Goal: Task Accomplishment & Management: Manage account settings

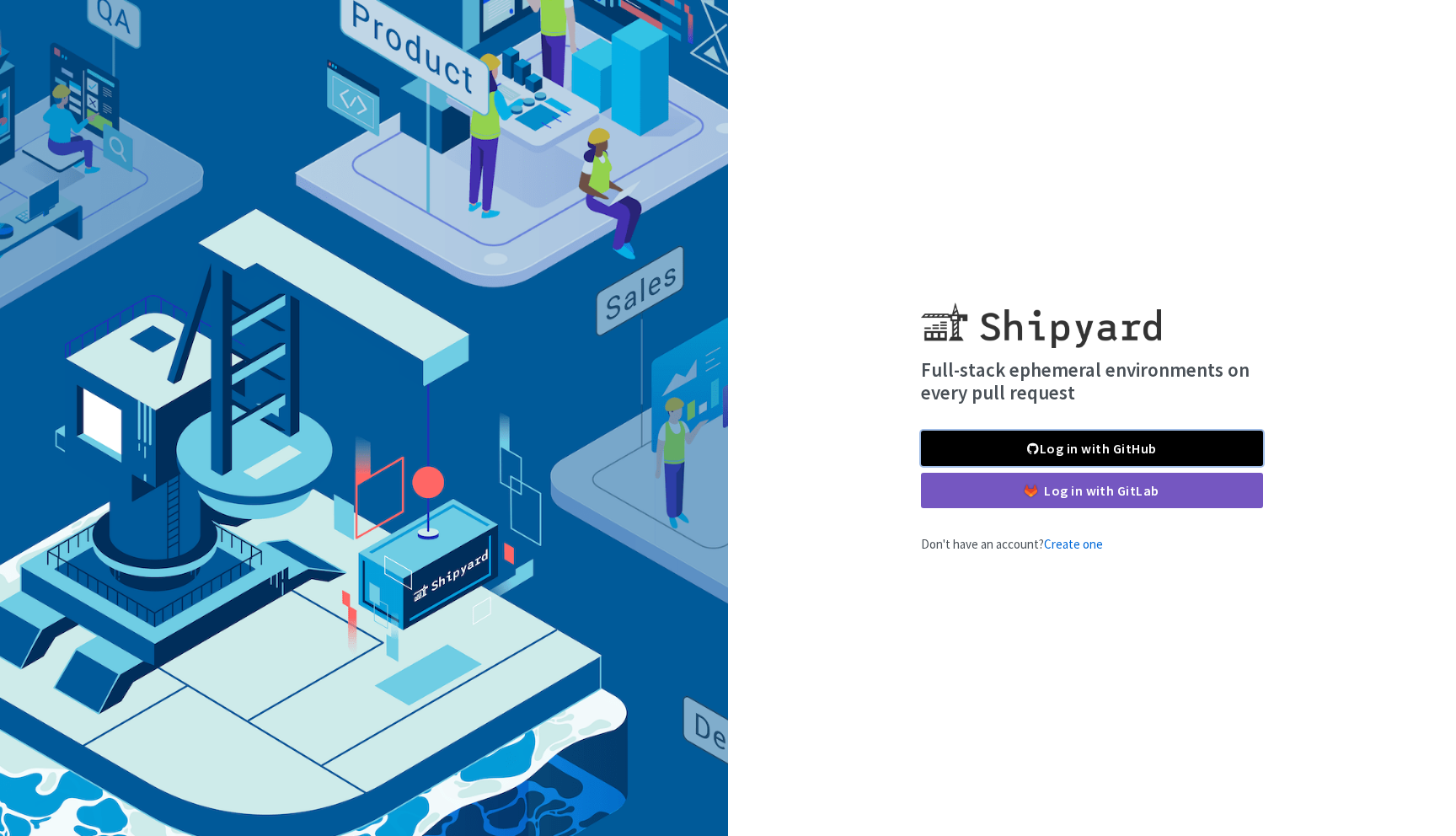
click at [1072, 444] on link "Log in with GitHub" at bounding box center [1093, 448] width 342 height 35
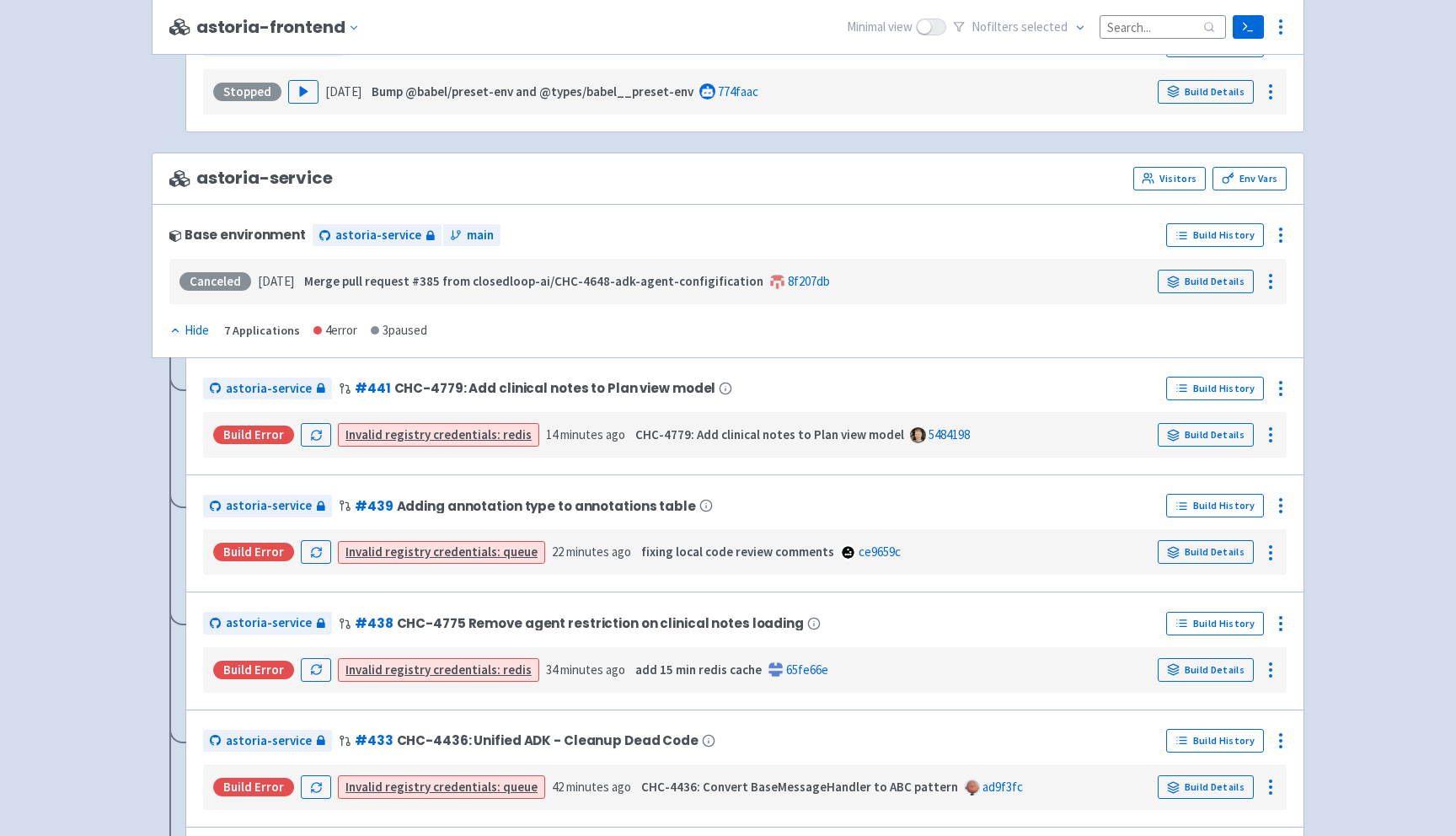
scroll to position [2319, 0]
click at [1166, 182] on link "Visitors" at bounding box center [1170, 176] width 73 height 24
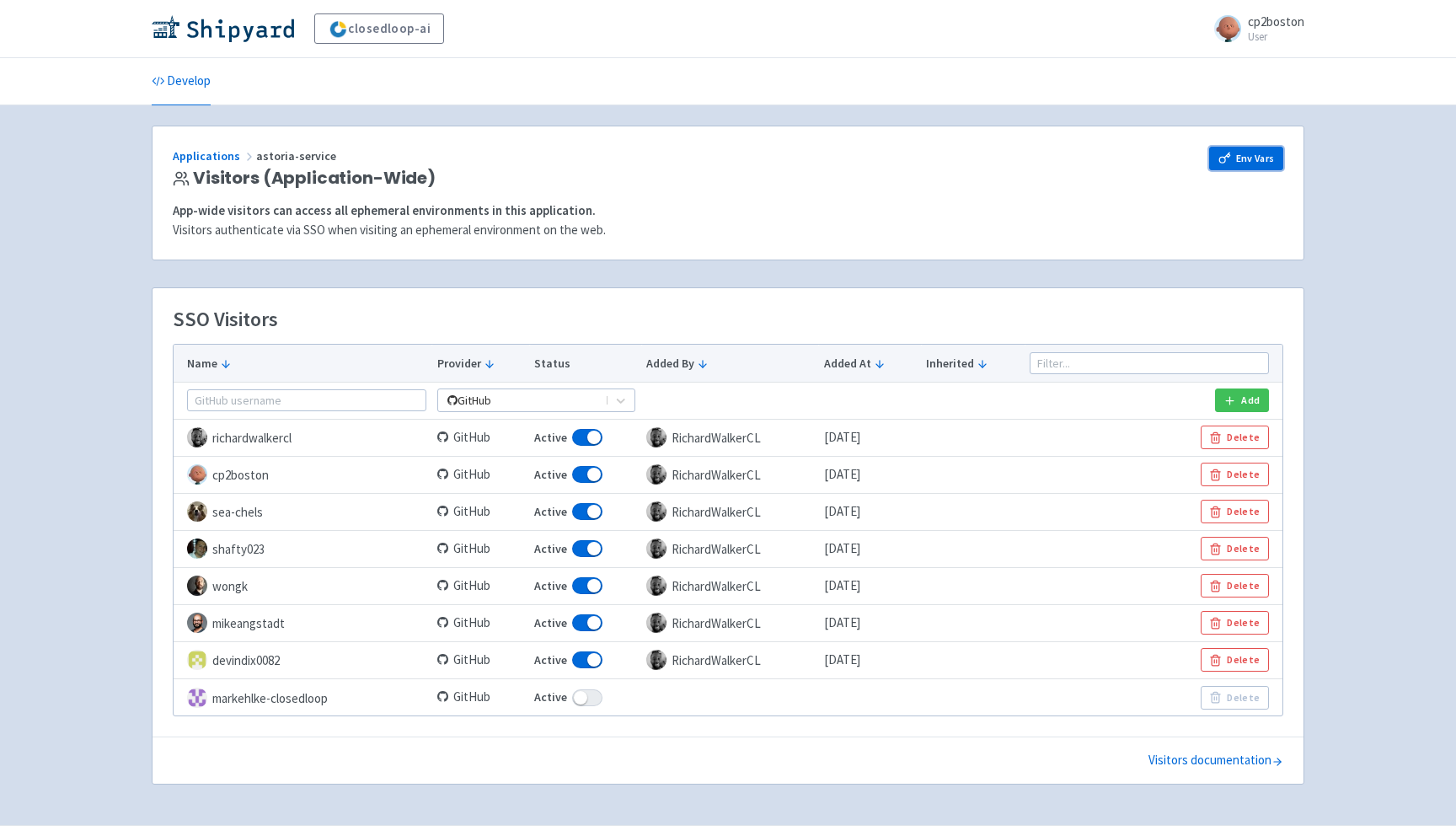
click at [1247, 161] on link "Env Vars" at bounding box center [1246, 158] width 75 height 24
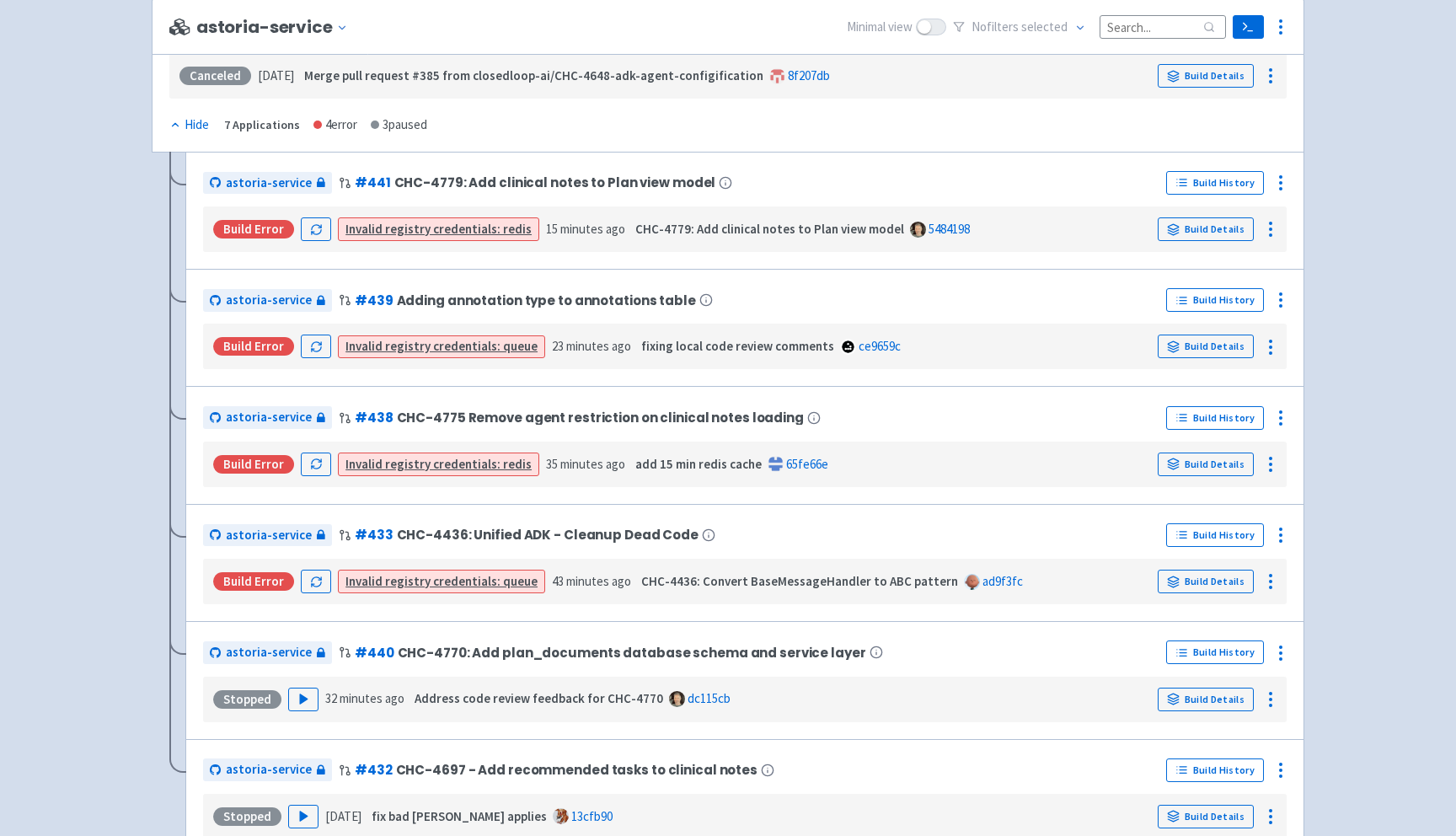
scroll to position [2533, 0]
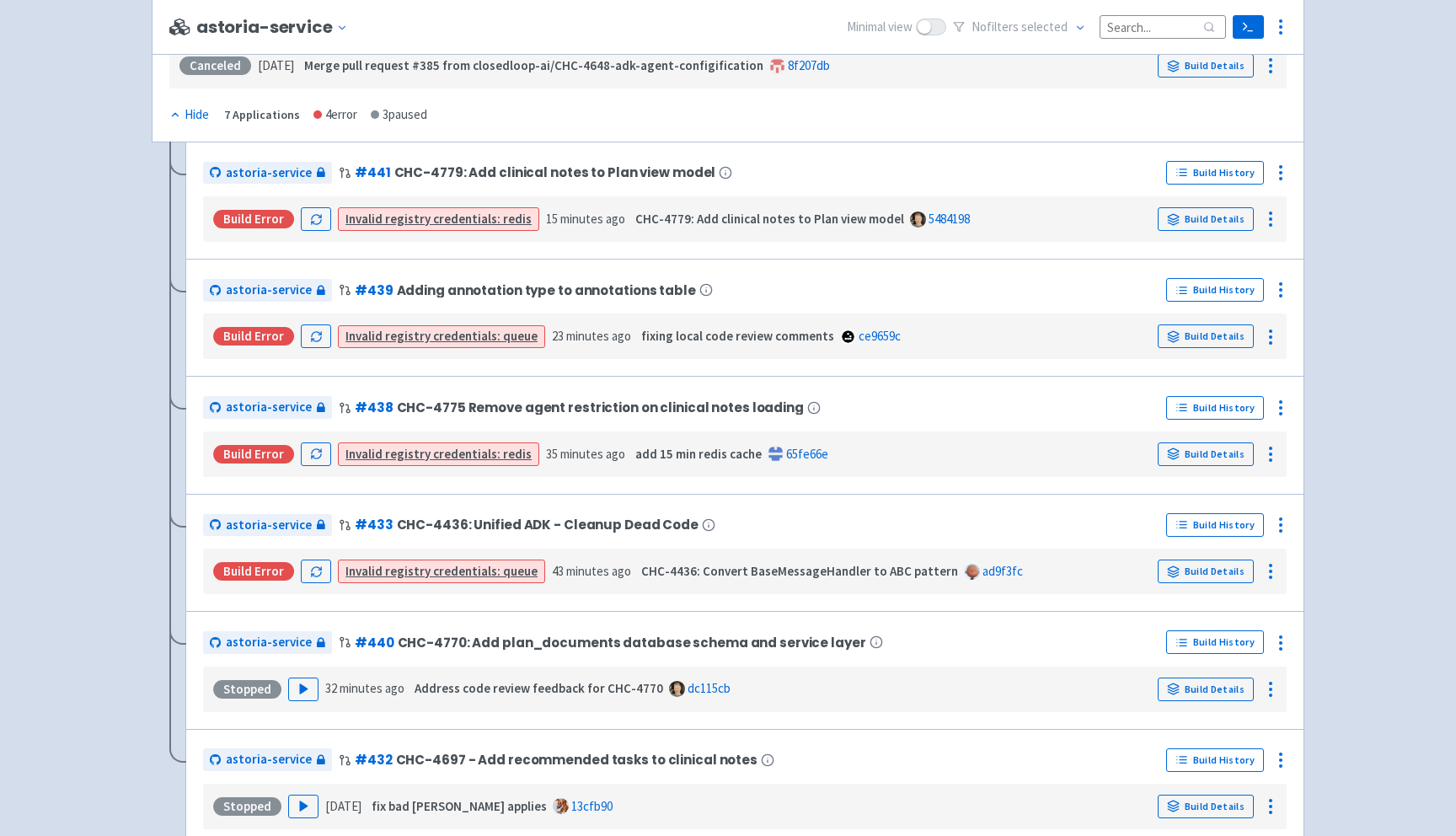
click at [439, 578] on link "Invalid registry credentials: queue" at bounding box center [441, 570] width 192 height 16
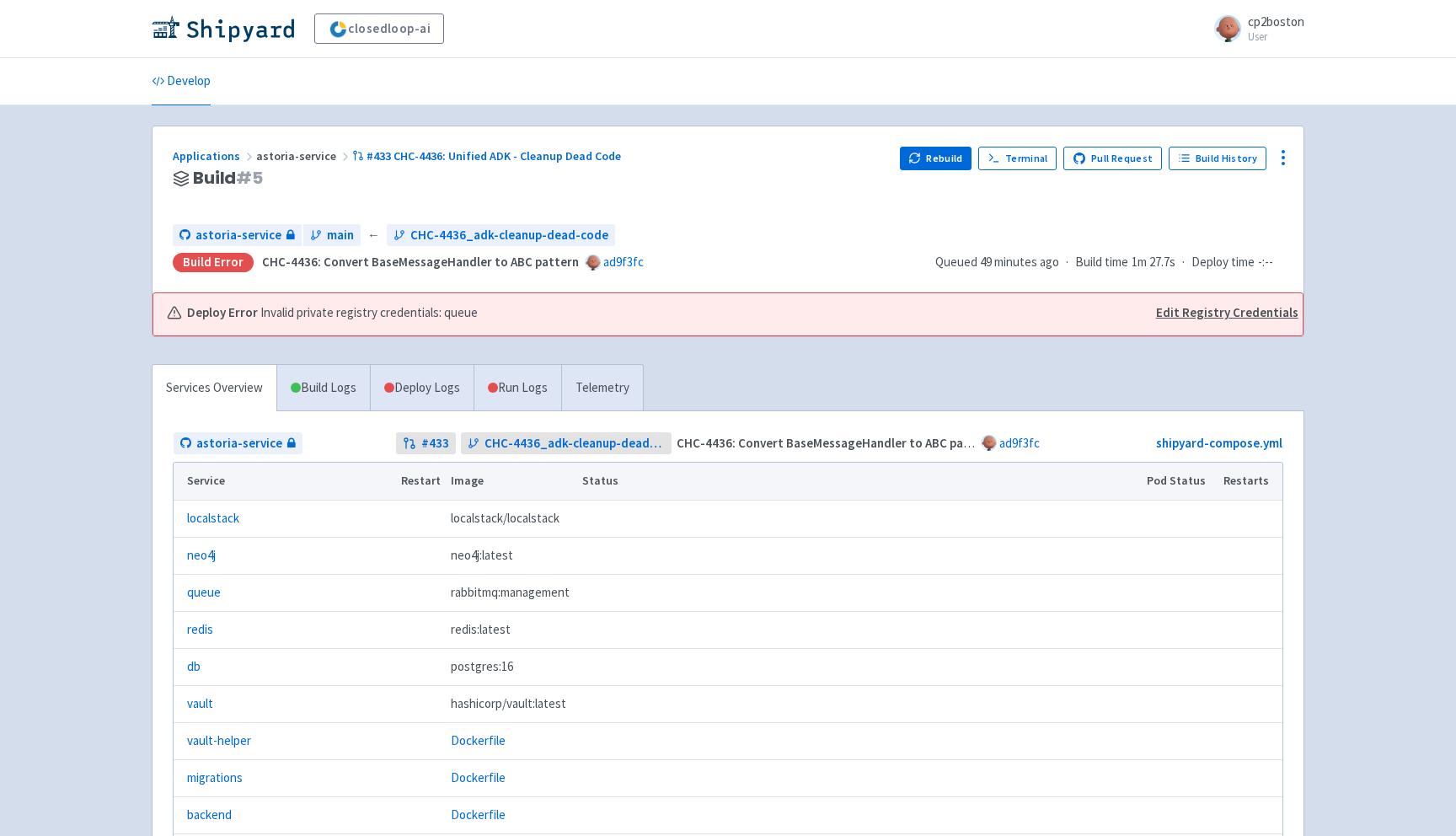
click at [1209, 315] on link "Edit Registry Credentials" at bounding box center [1227, 313] width 142 height 19
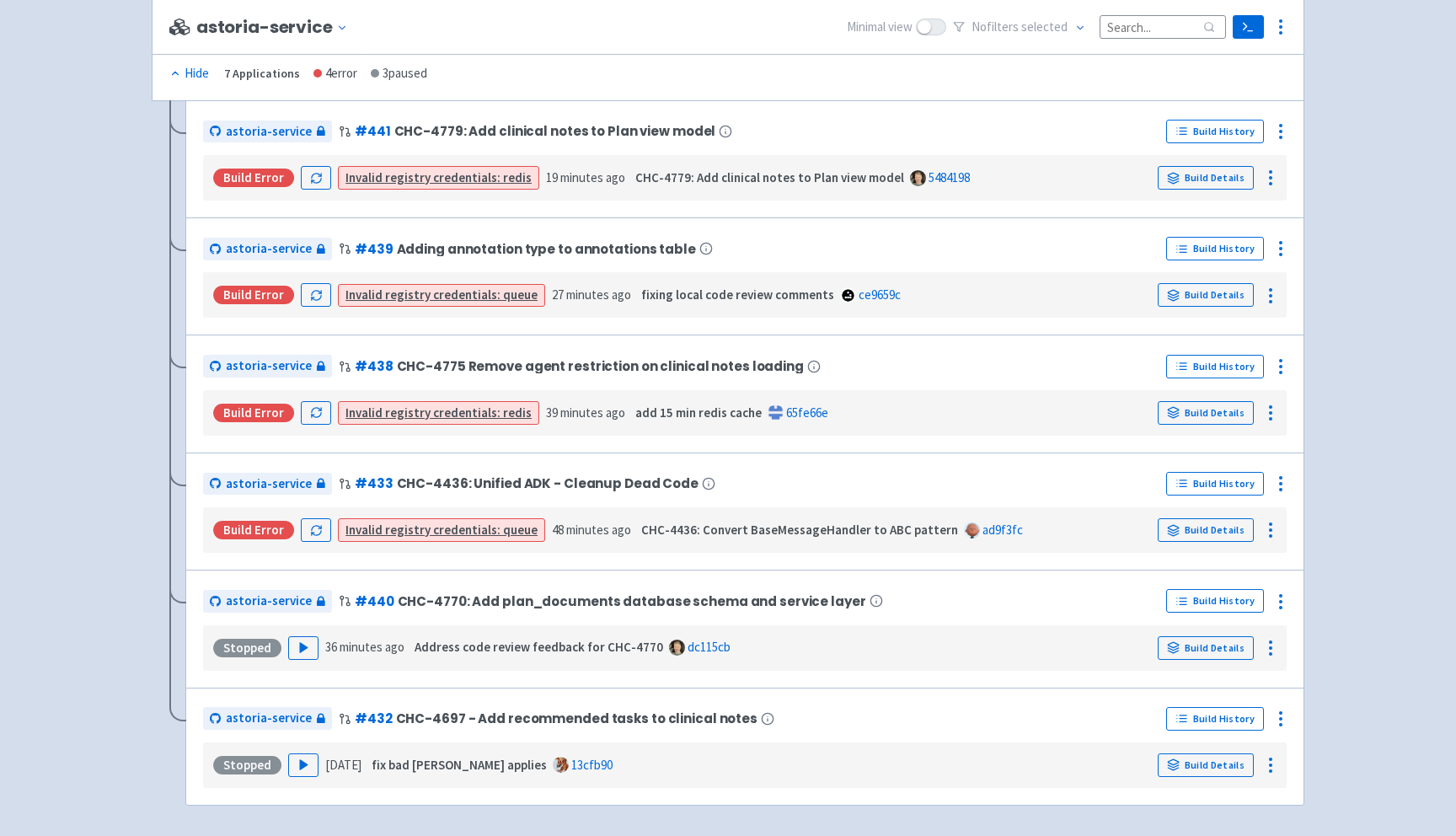
scroll to position [2647, 0]
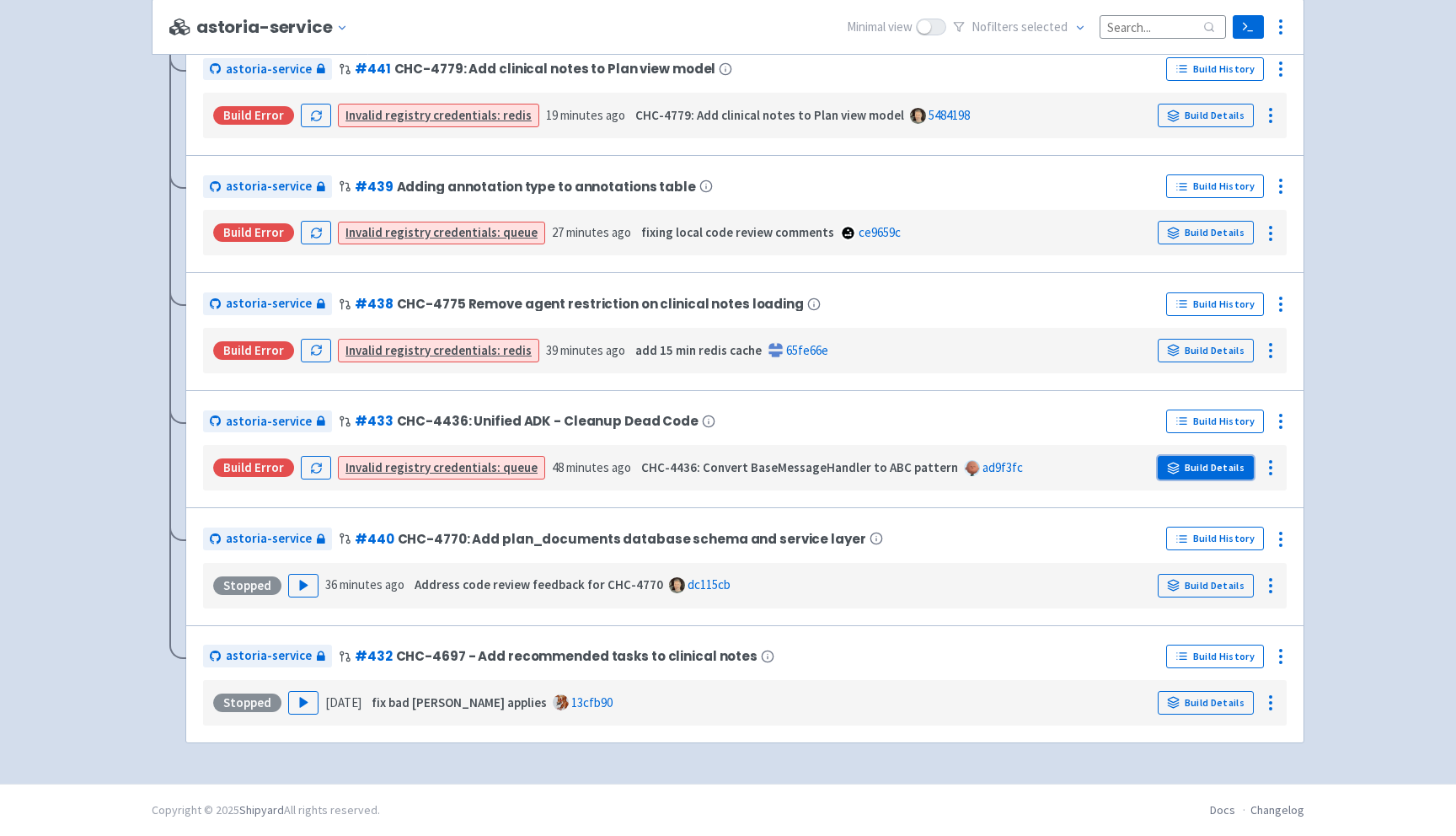
click at [1200, 468] on link "Build Details" at bounding box center [1205, 467] width 96 height 24
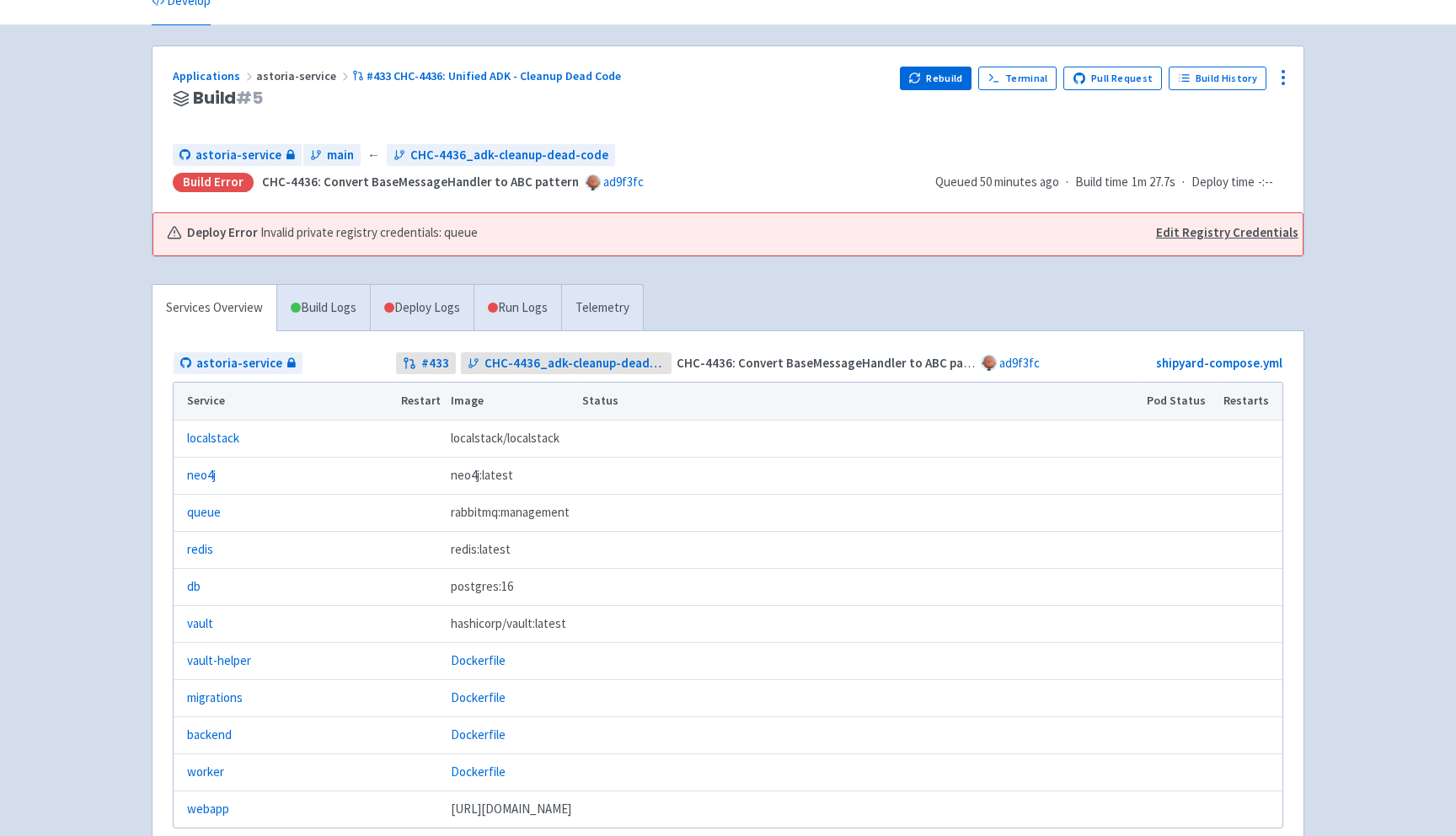
scroll to position [75, 0]
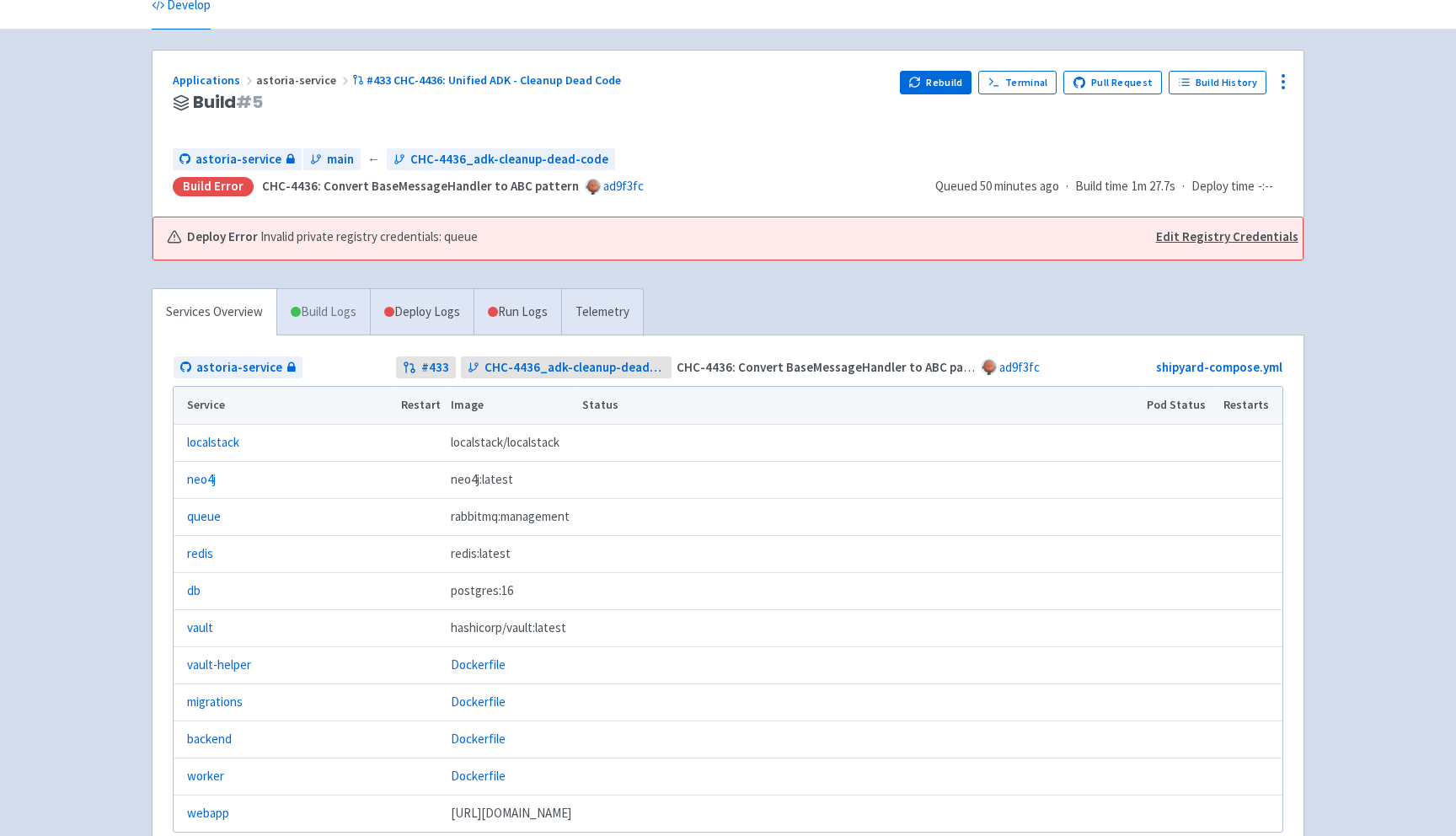
click at [334, 314] on link "Build Logs" at bounding box center [324, 311] width 93 height 46
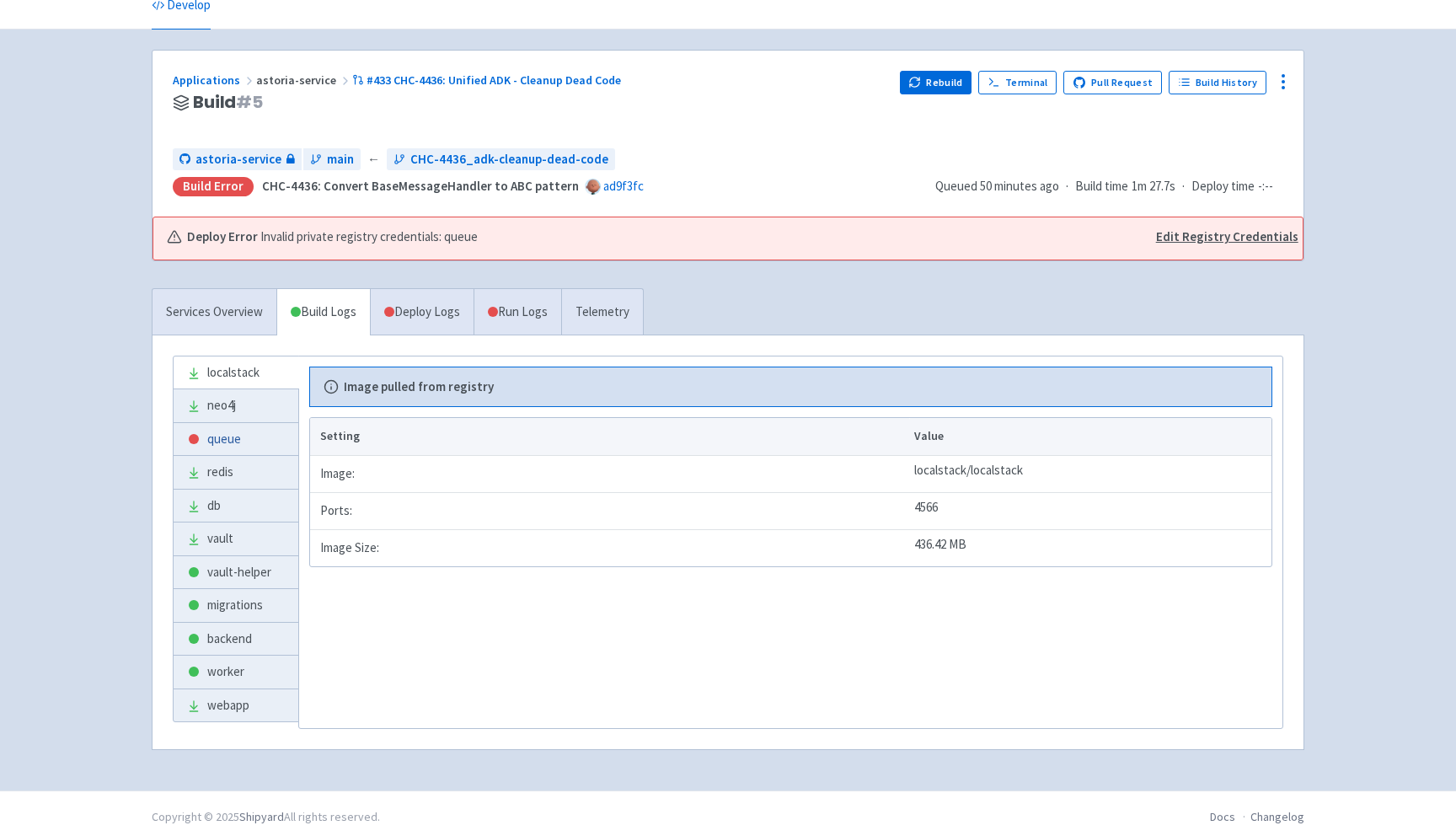
click at [224, 441] on link "queue" at bounding box center [236, 439] width 125 height 32
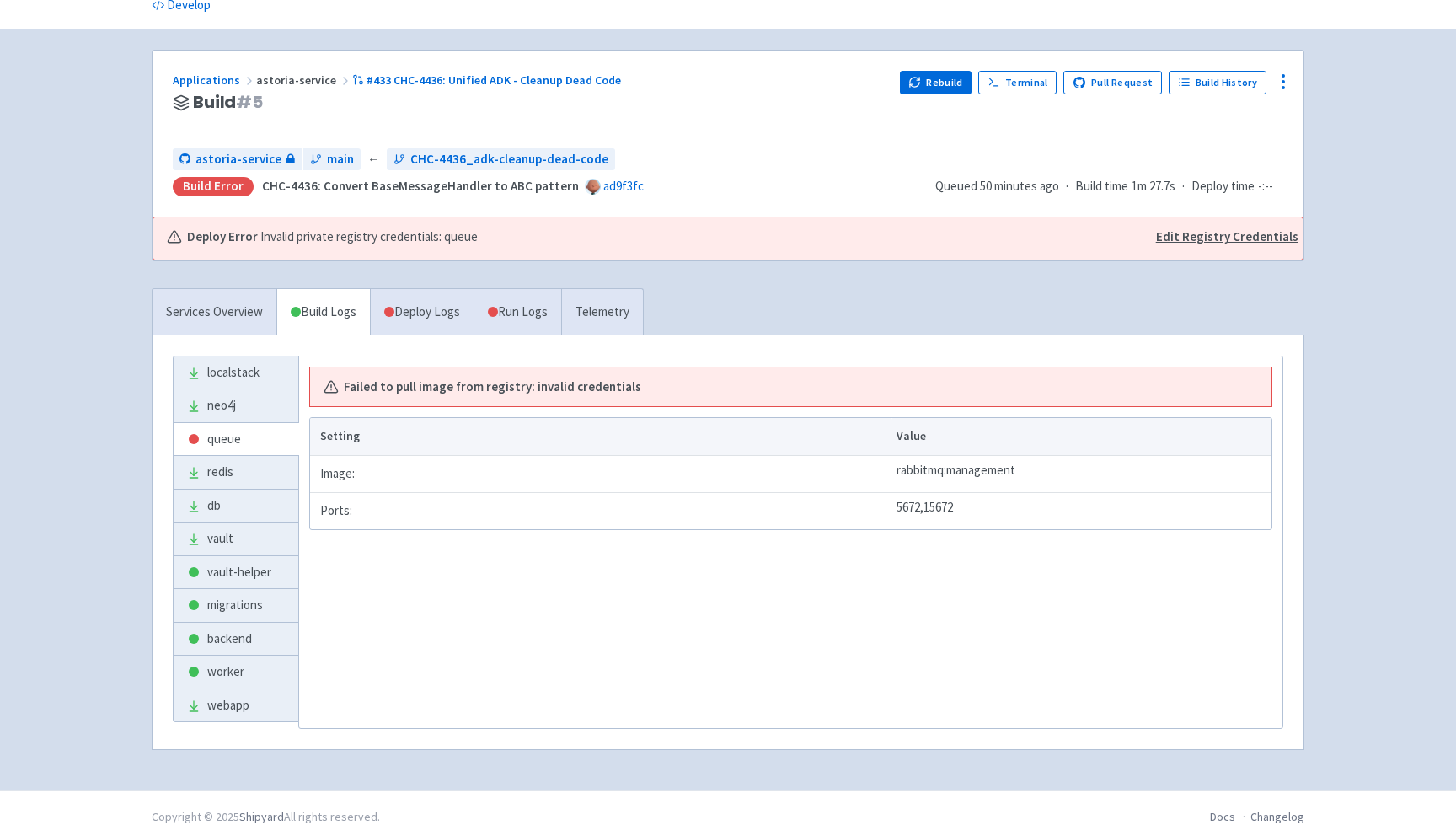
click at [1201, 238] on link "Edit Registry Credentials" at bounding box center [1227, 237] width 142 height 19
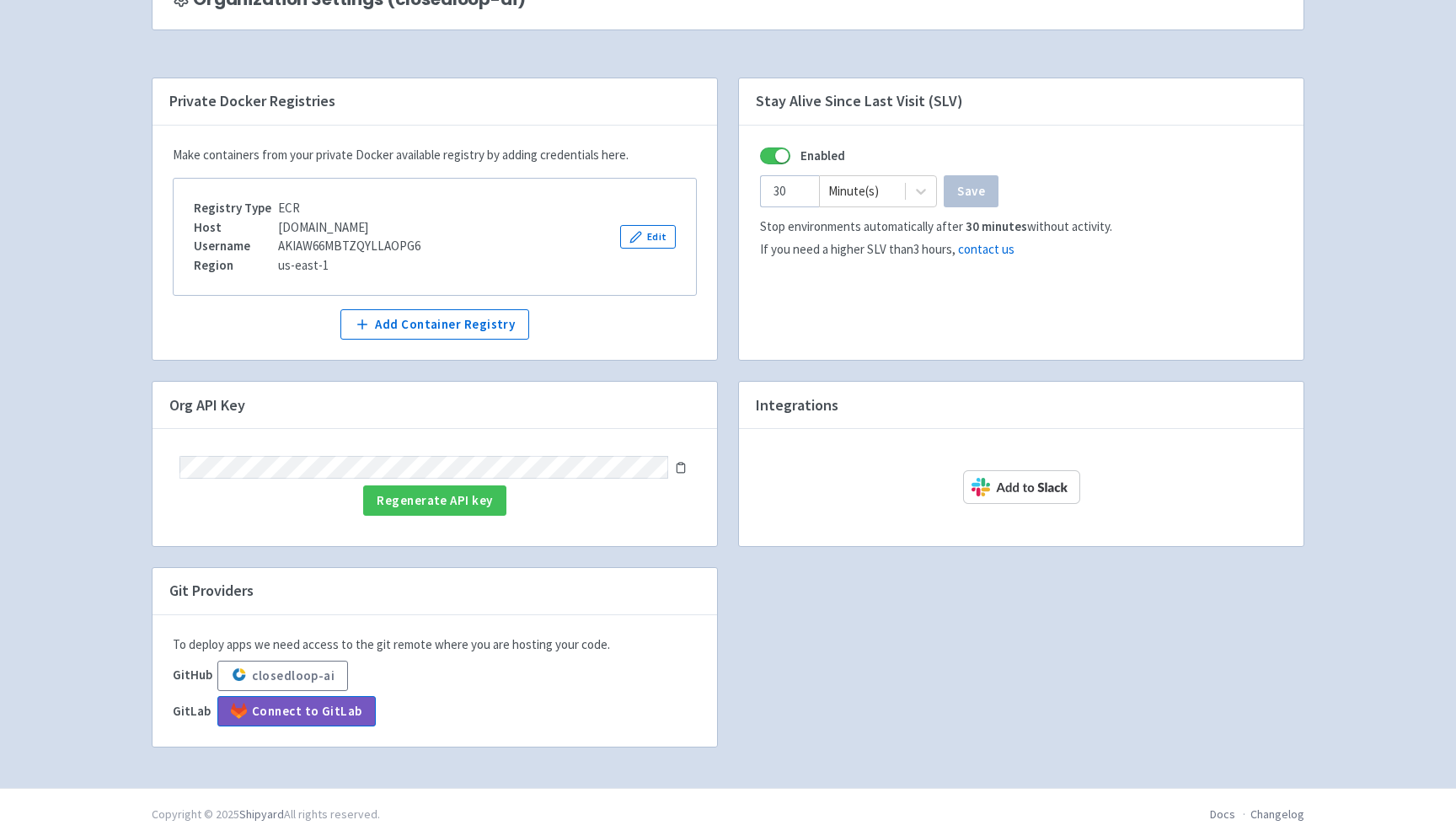
scroll to position [161, 0]
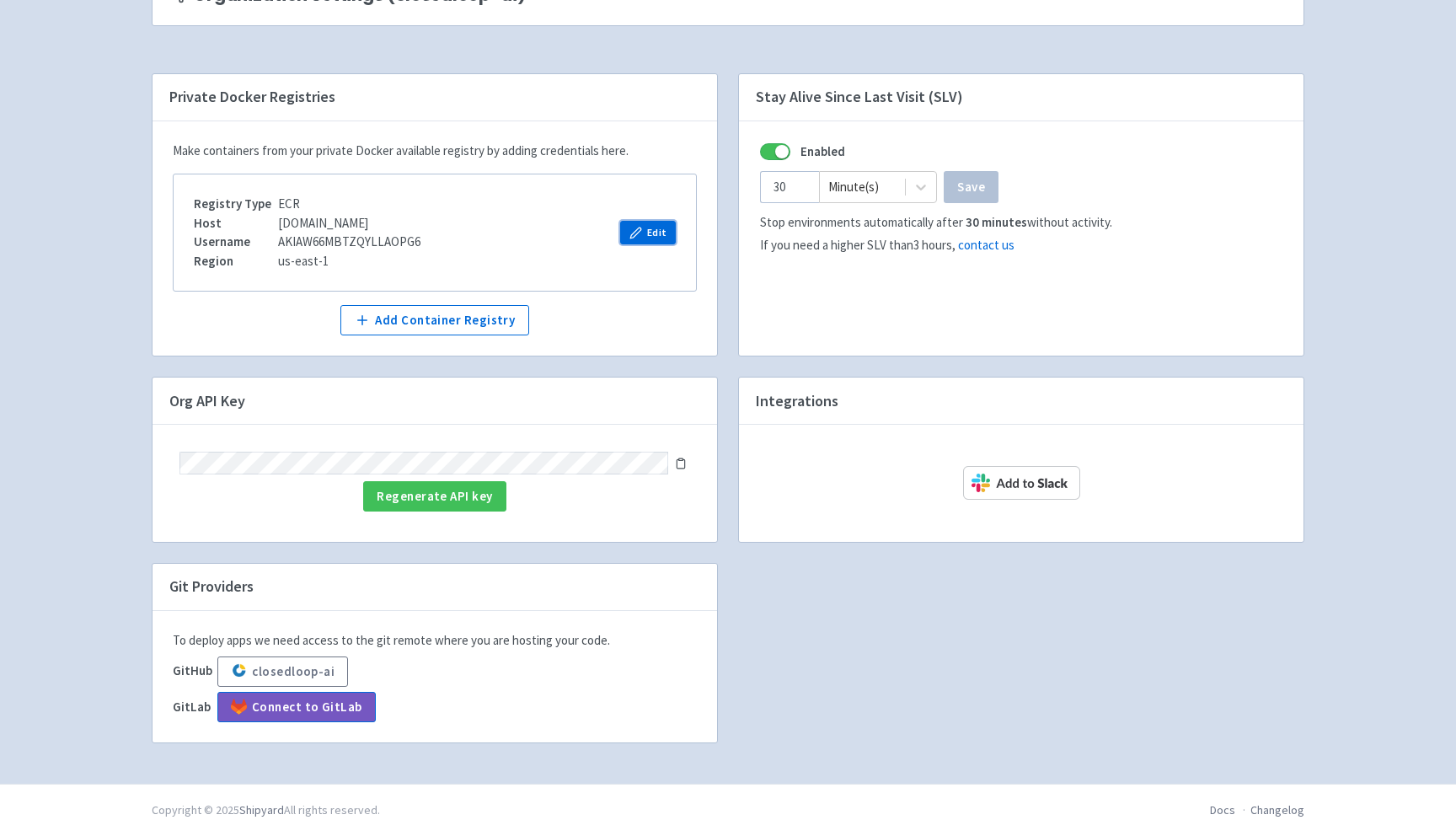
click at [659, 232] on button "Edit" at bounding box center [648, 232] width 55 height 24
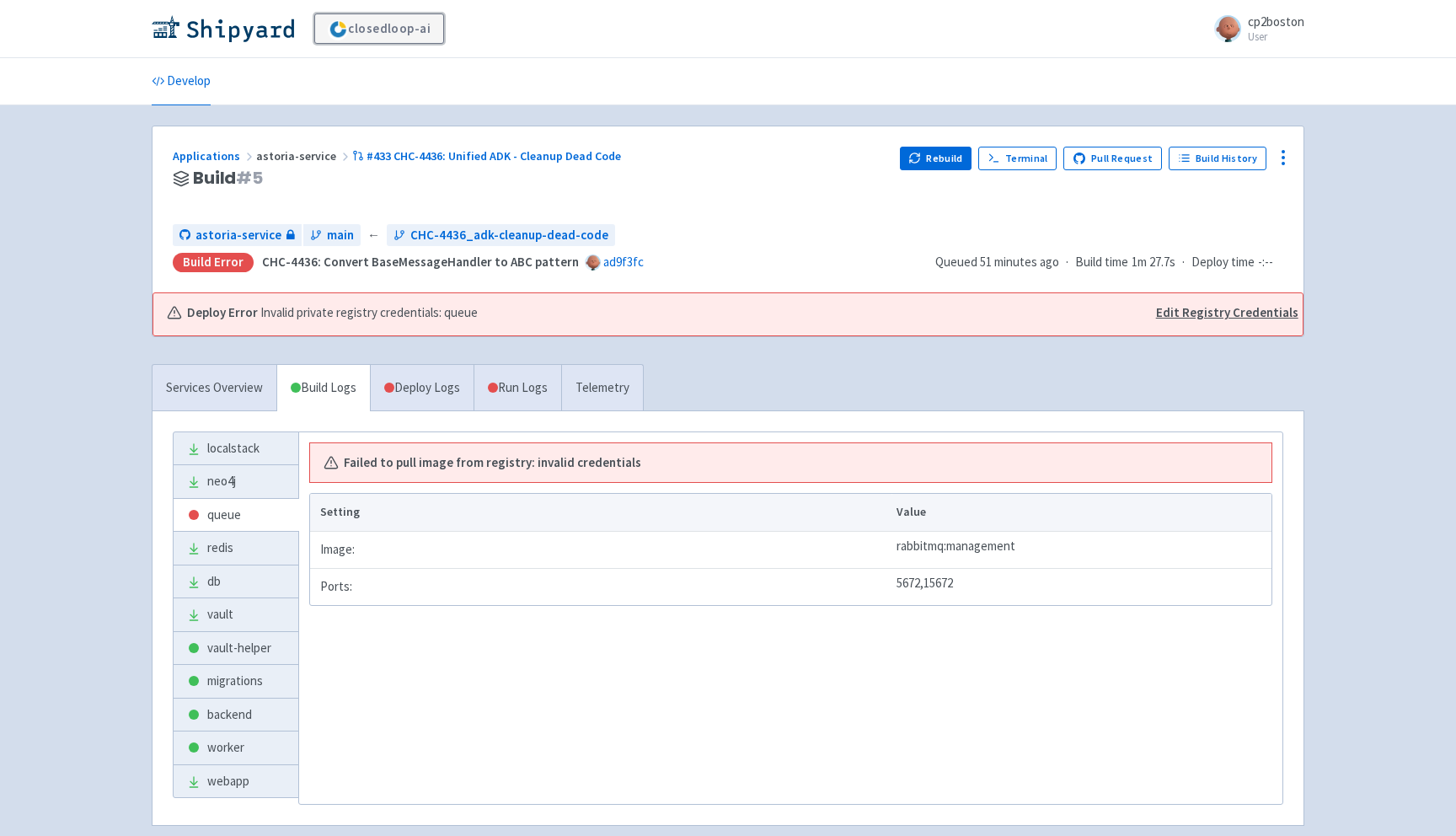
click at [384, 26] on link "closedloop-ai" at bounding box center [379, 28] width 130 height 31
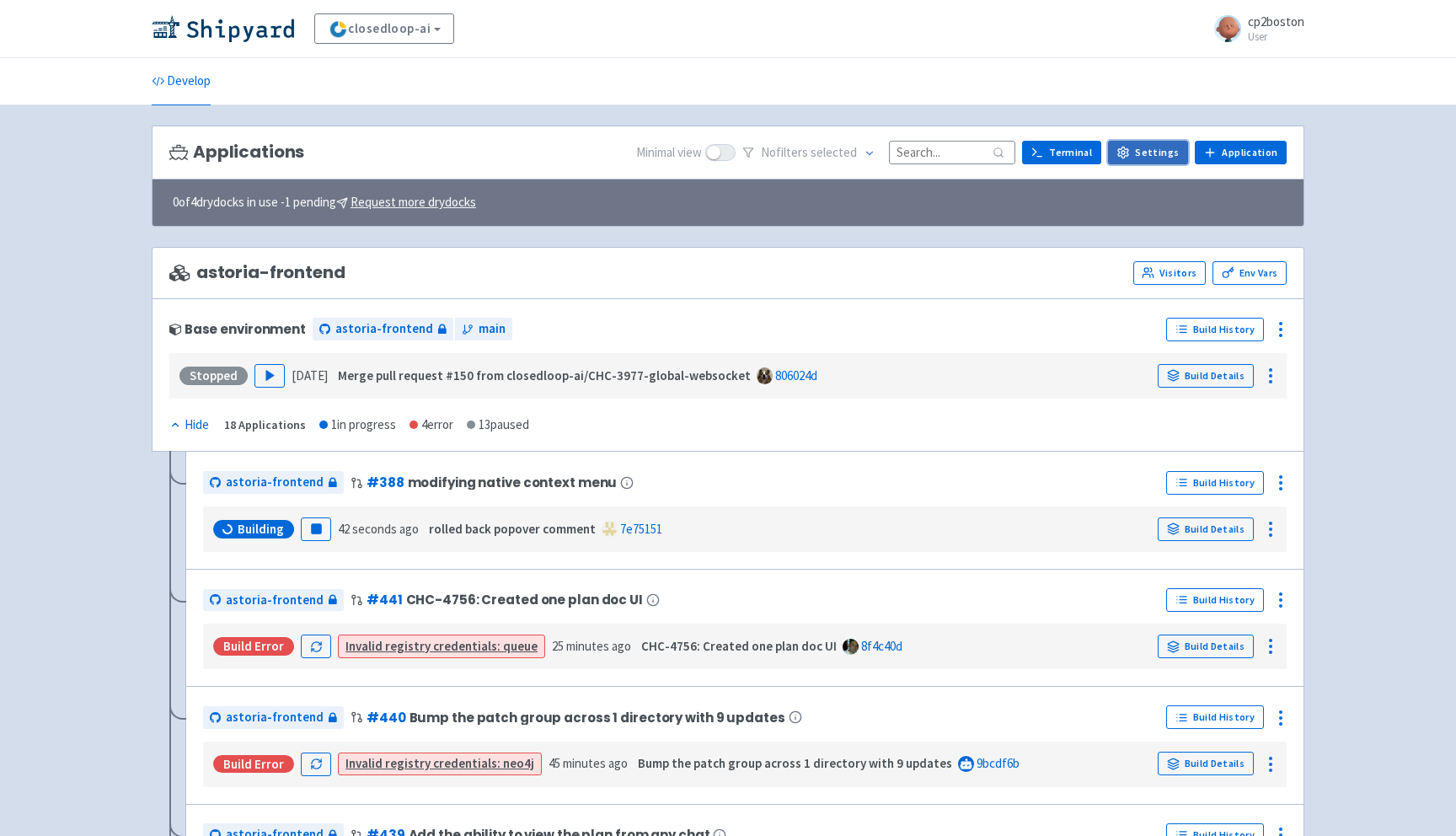
click at [1130, 157] on icon at bounding box center [1122, 152] width 13 height 13
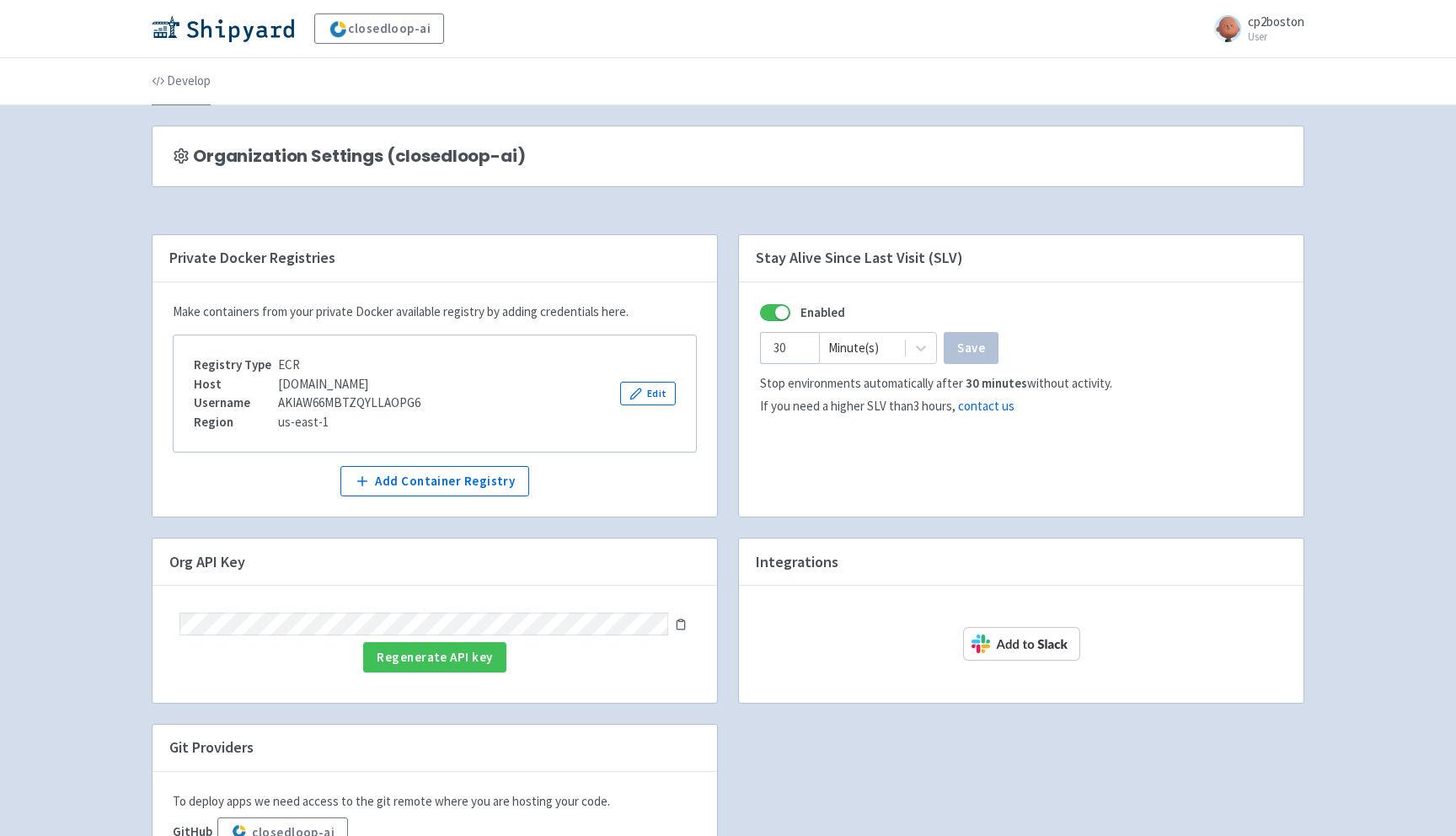
click at [187, 86] on link "Develop" at bounding box center [181, 82] width 59 height 47
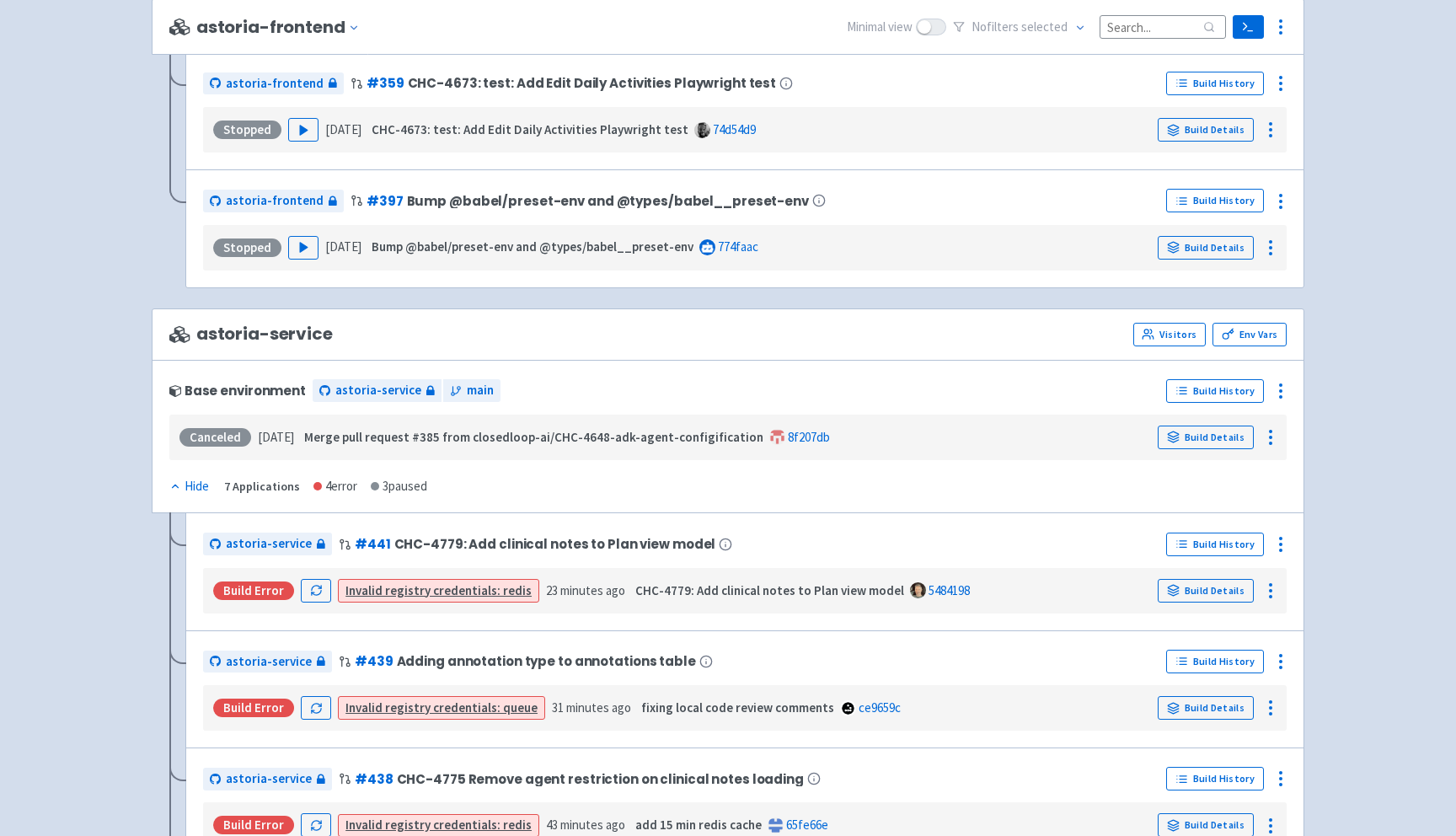
scroll to position [2176, 0]
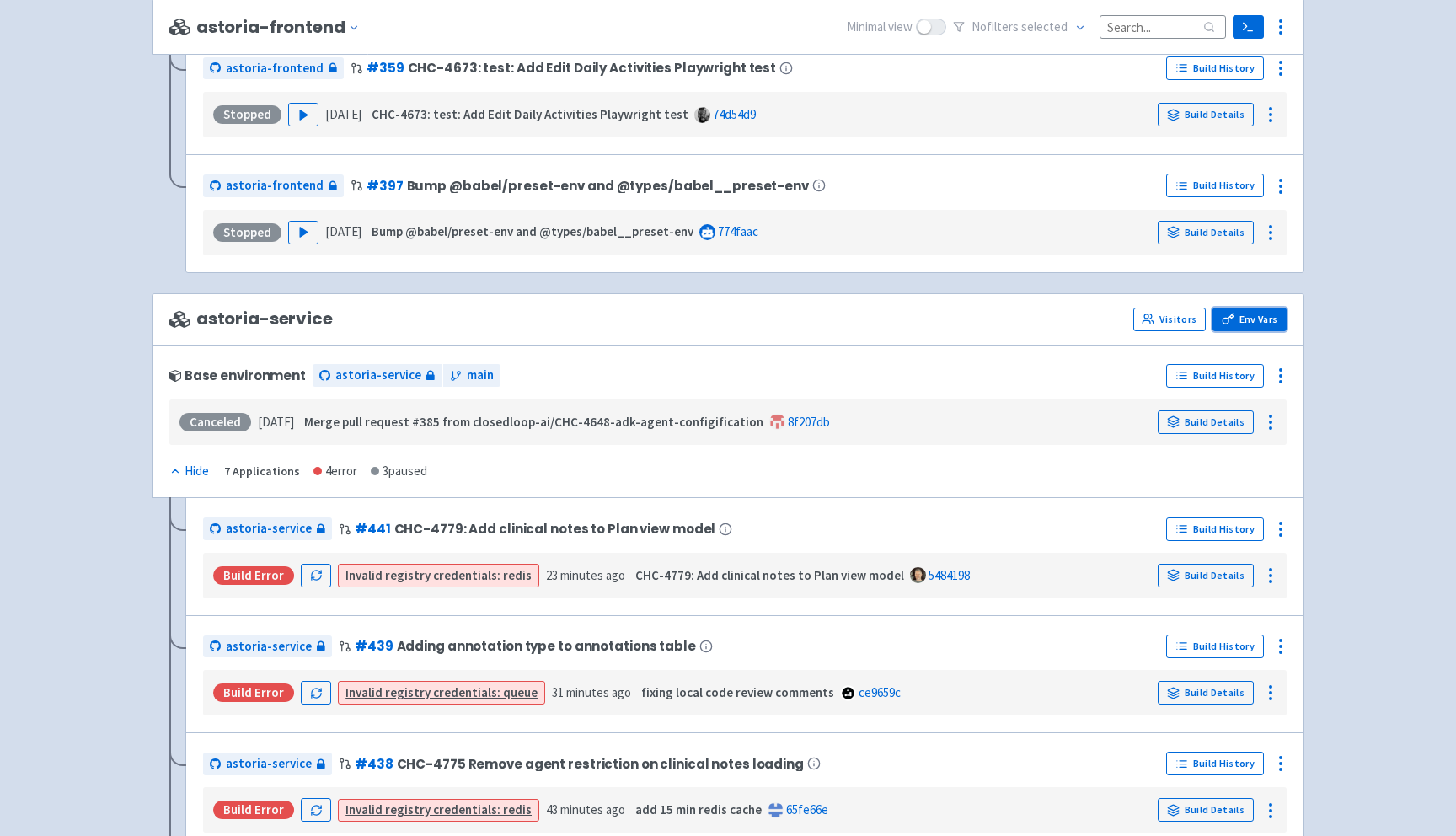
click at [1263, 325] on link "Env Vars" at bounding box center [1250, 318] width 75 height 24
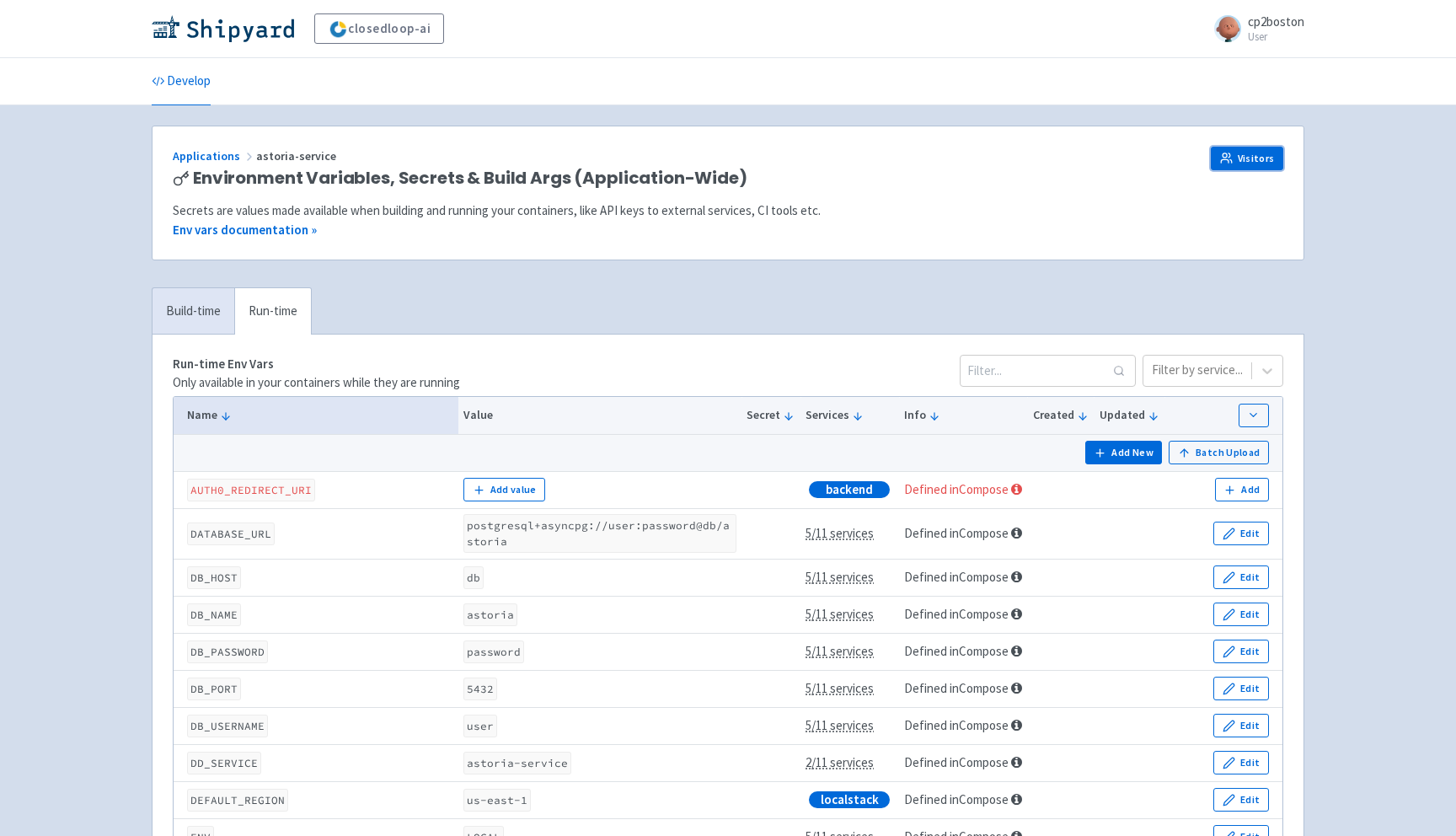
click at [1252, 155] on link "Visitors" at bounding box center [1247, 158] width 73 height 24
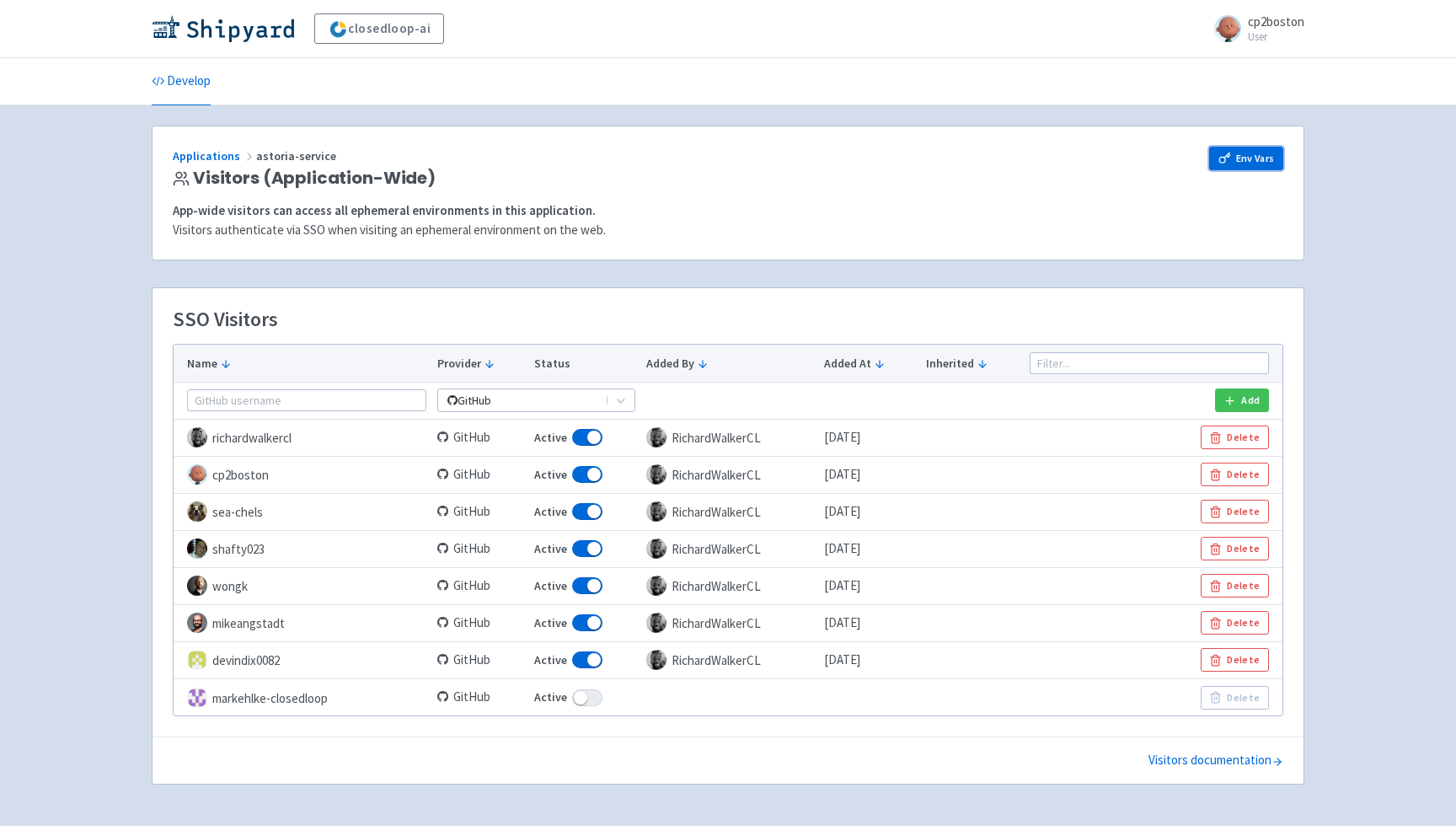
click at [1258, 159] on link "Env Vars" at bounding box center [1246, 158] width 75 height 24
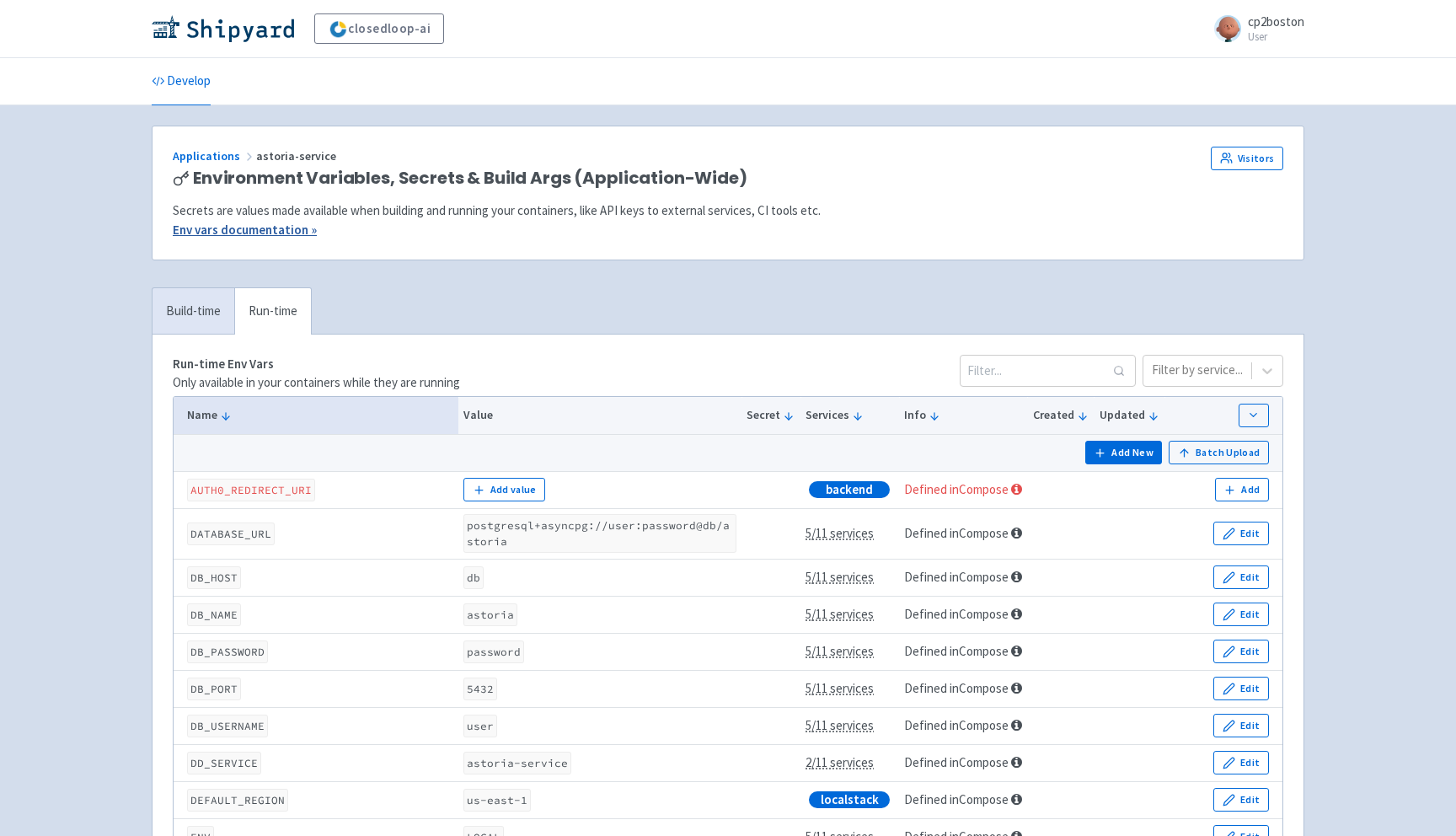
click at [279, 235] on link "Env vars documentation »" at bounding box center [245, 230] width 144 height 16
click at [1236, 153] on link "Visitors" at bounding box center [1247, 158] width 73 height 24
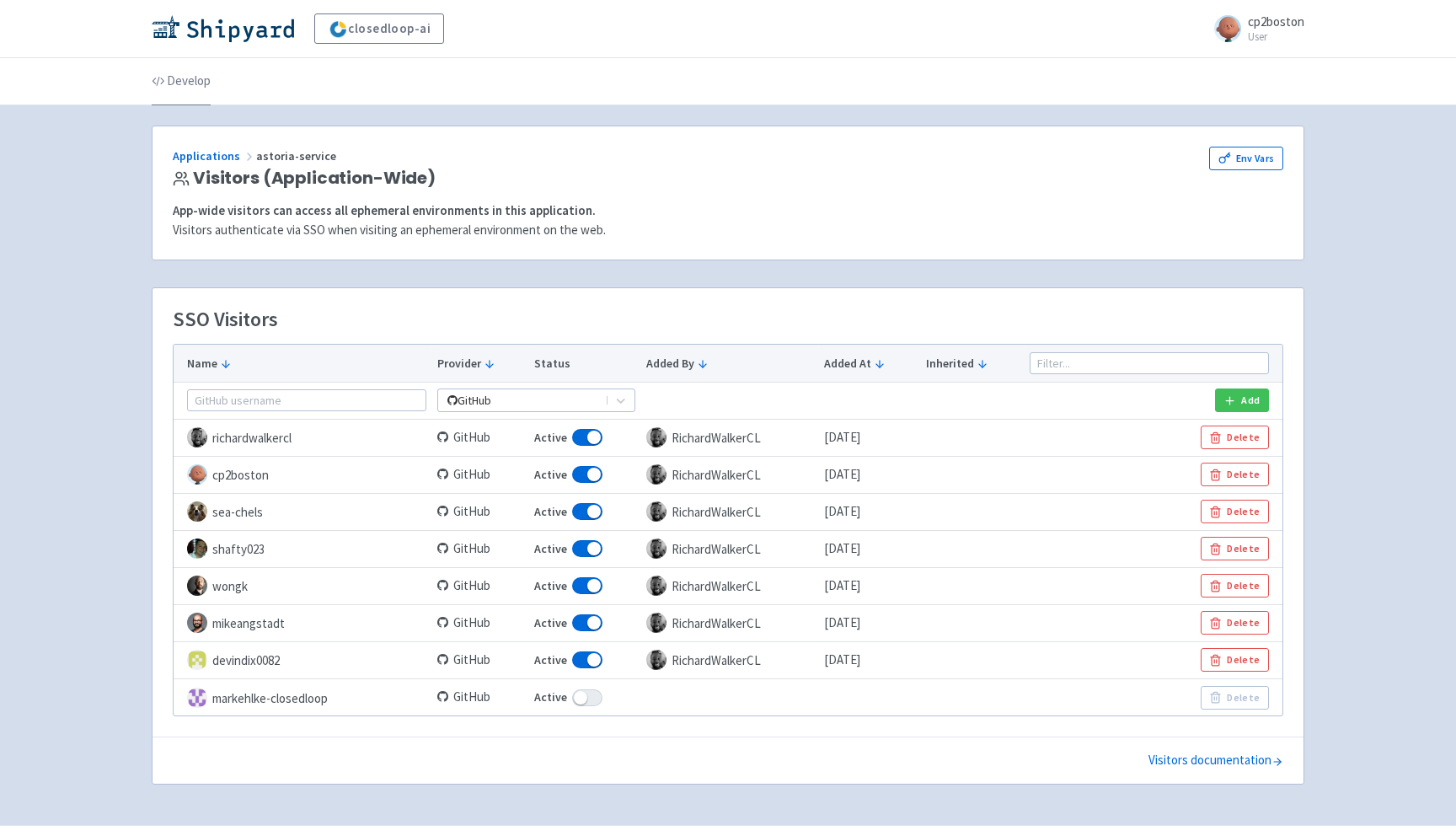
click at [176, 82] on link "Develop" at bounding box center [181, 82] width 59 height 47
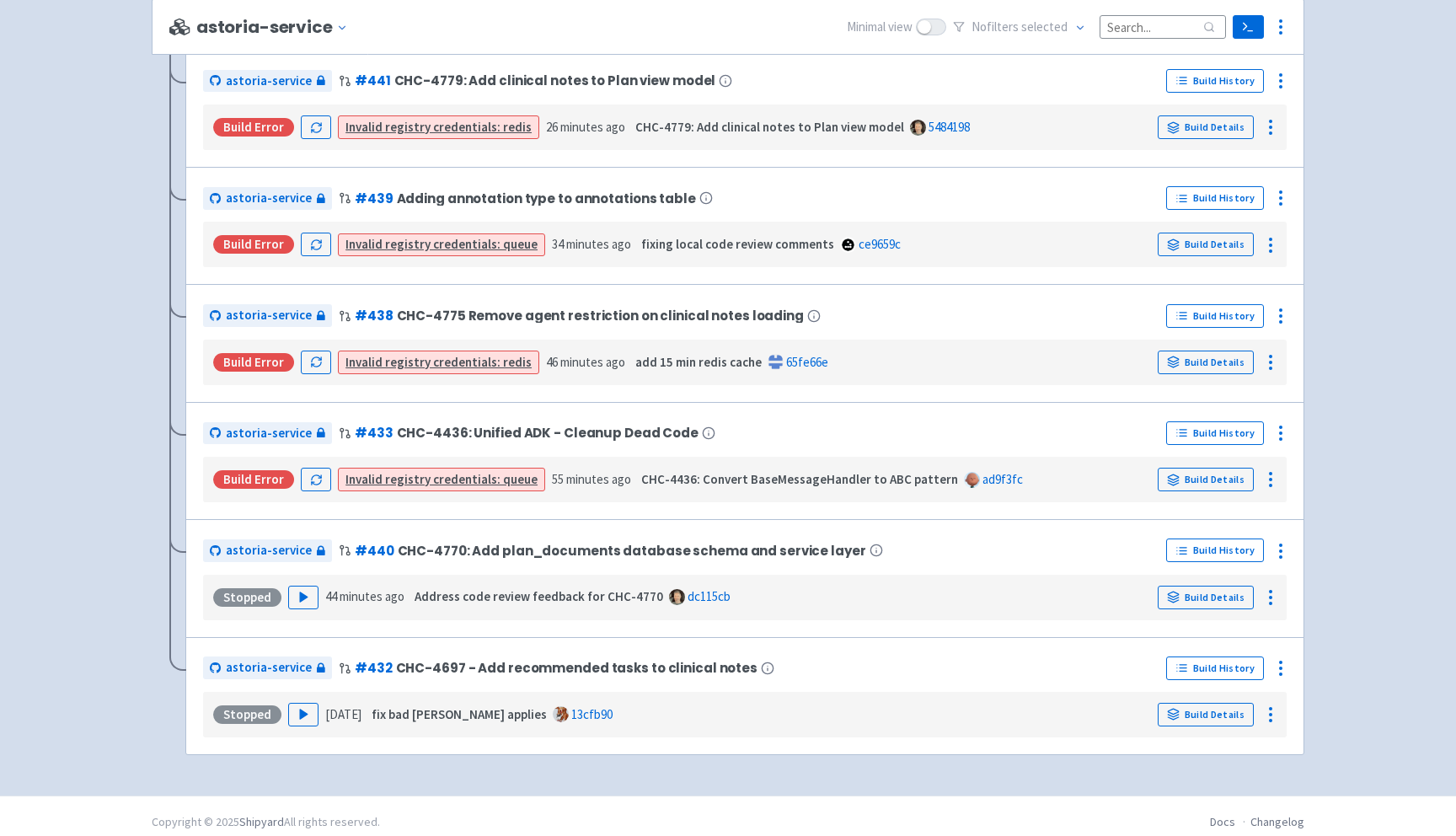
scroll to position [2647, 0]
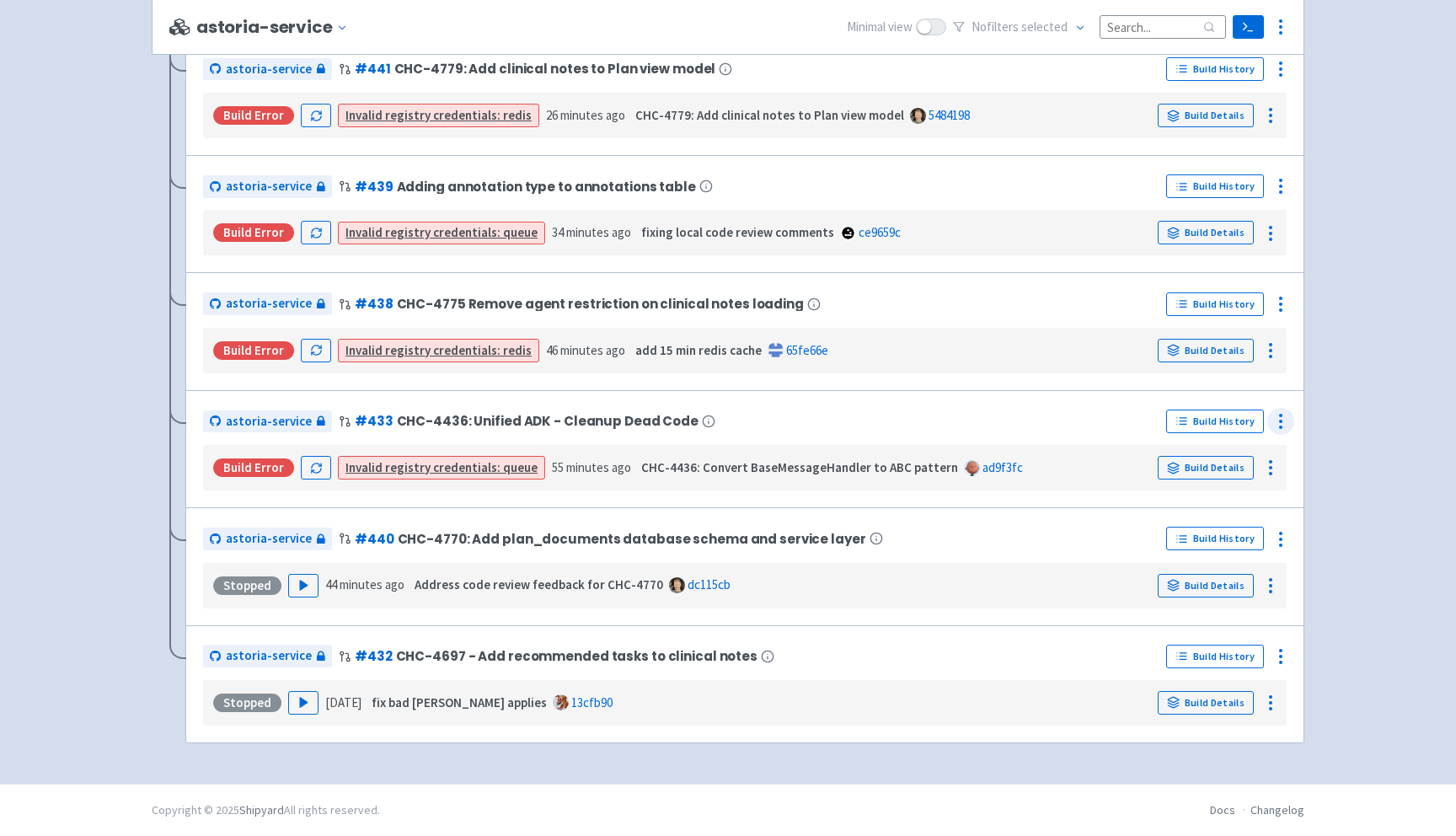
click at [1283, 421] on icon at bounding box center [1280, 421] width 20 height 20
click at [1174, 513] on span "Visitors" at bounding box center [1180, 519] width 39 height 24
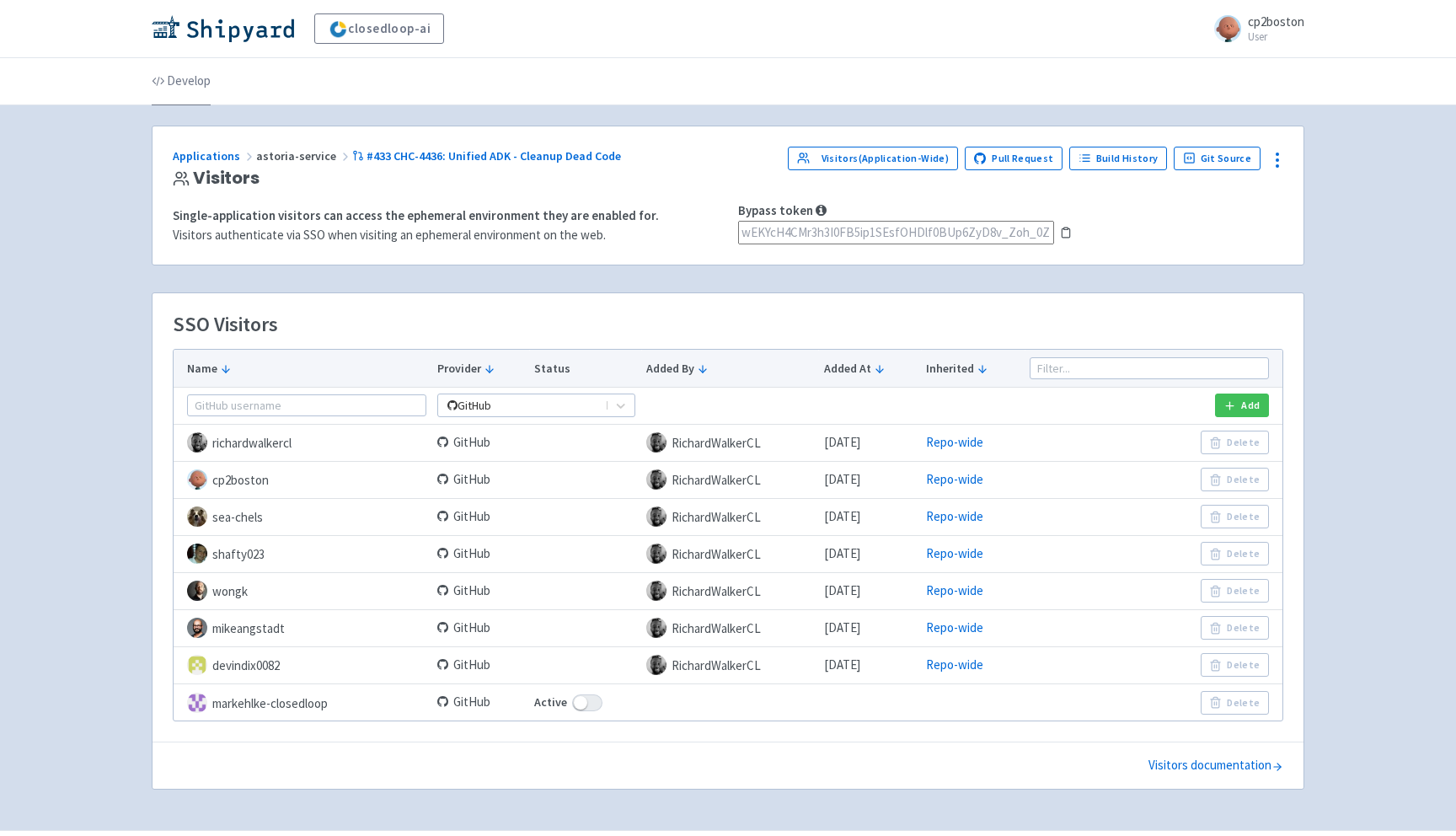
click at [181, 82] on link "Develop" at bounding box center [181, 82] width 59 height 47
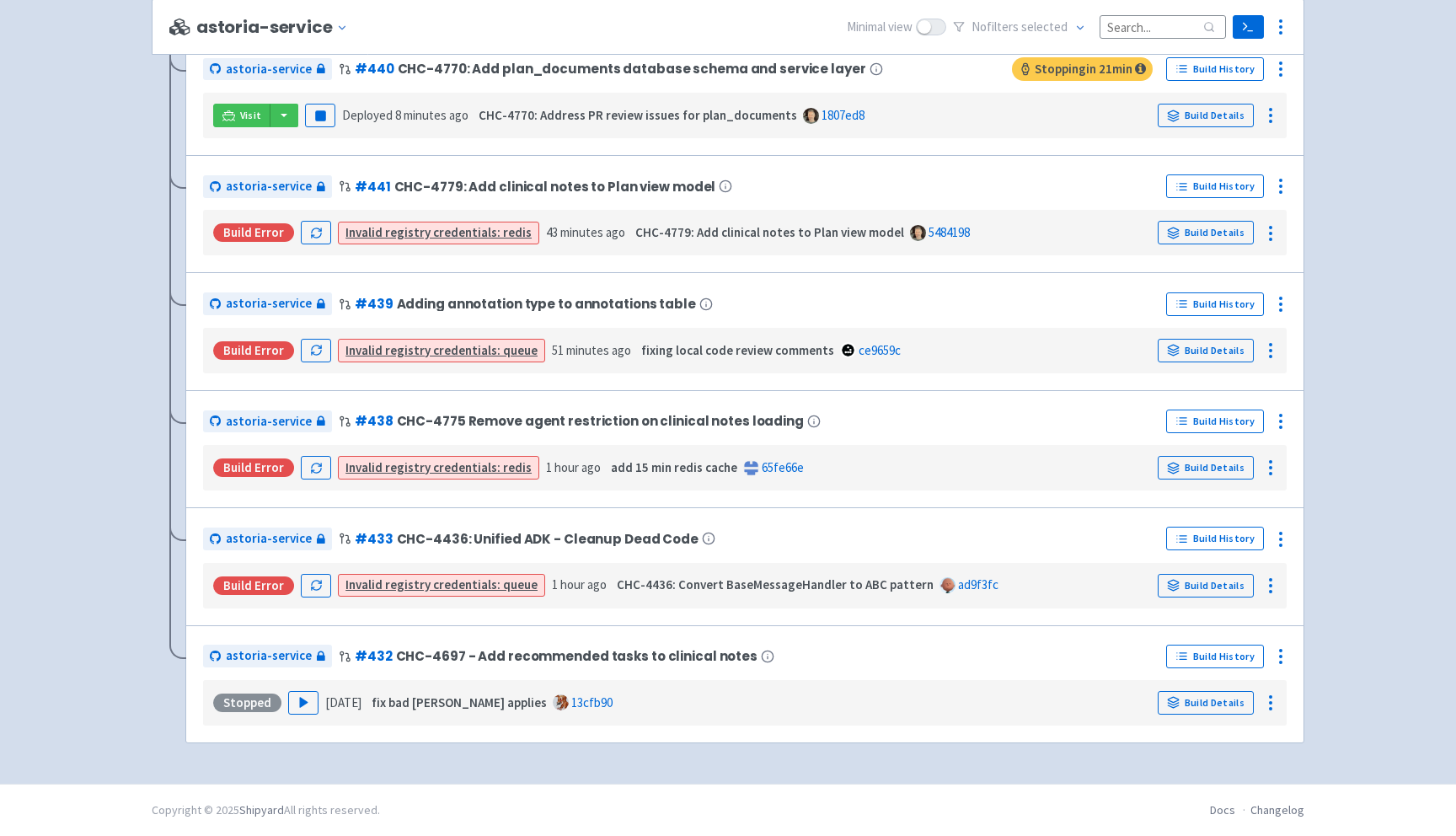
scroll to position [2647, 0]
click at [311, 582] on icon "button" at bounding box center [315, 583] width 10 height 5
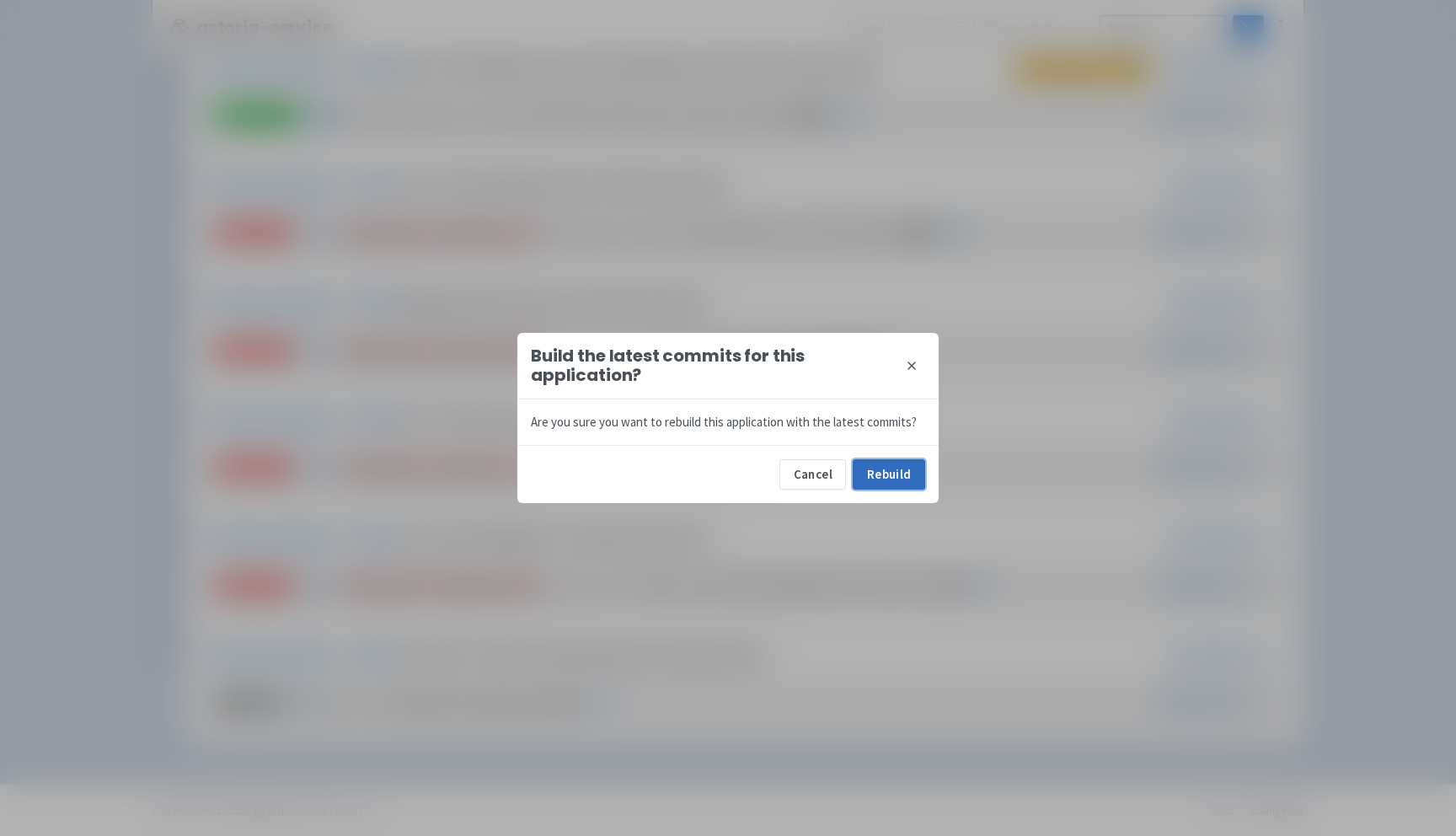
click at [879, 468] on button "Rebuild" at bounding box center [889, 474] width 73 height 31
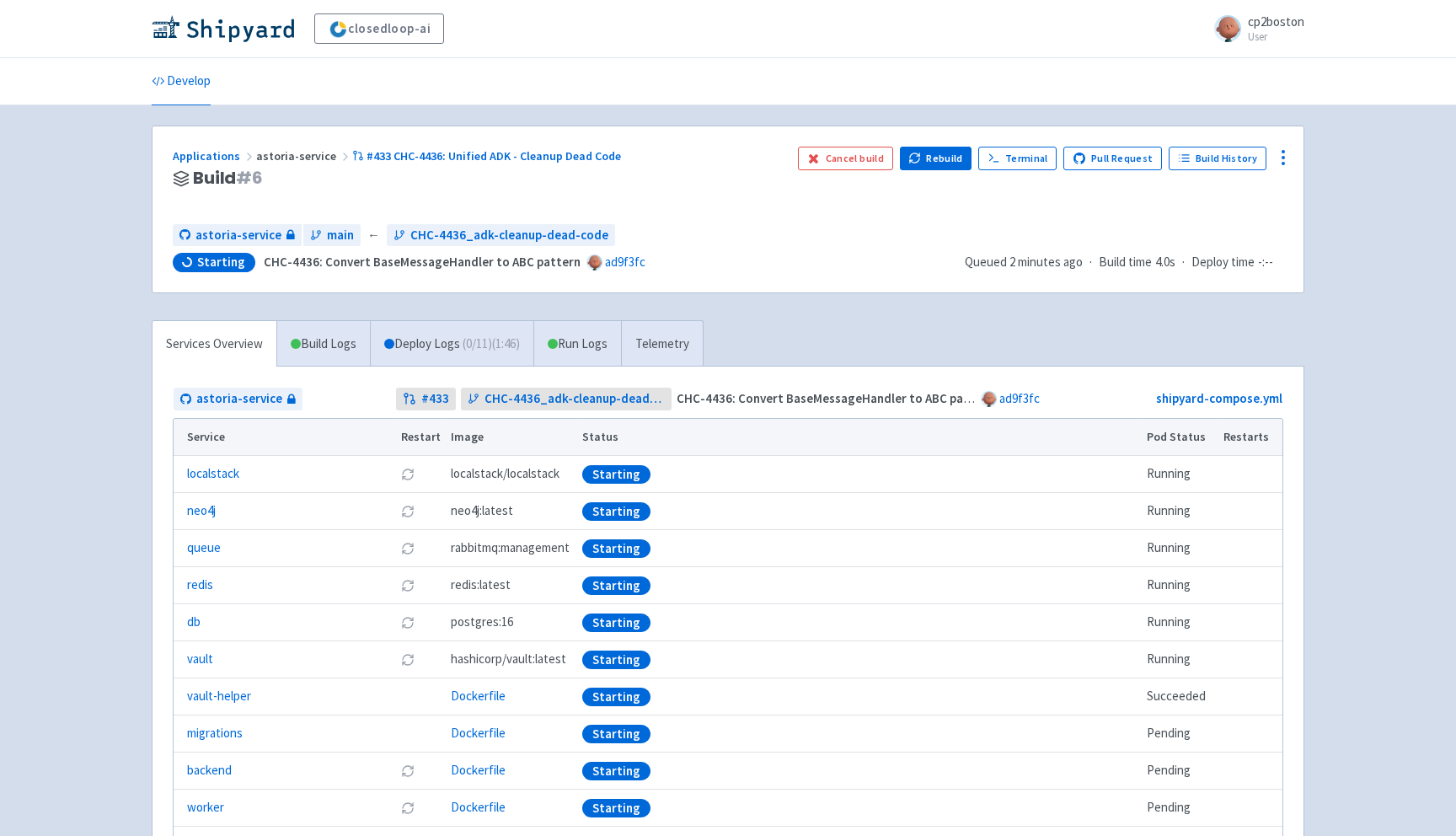
click at [1269, 25] on span "cp2boston" at bounding box center [1276, 21] width 56 height 16
click at [1252, 72] on link "Profile" at bounding box center [1254, 73] width 97 height 26
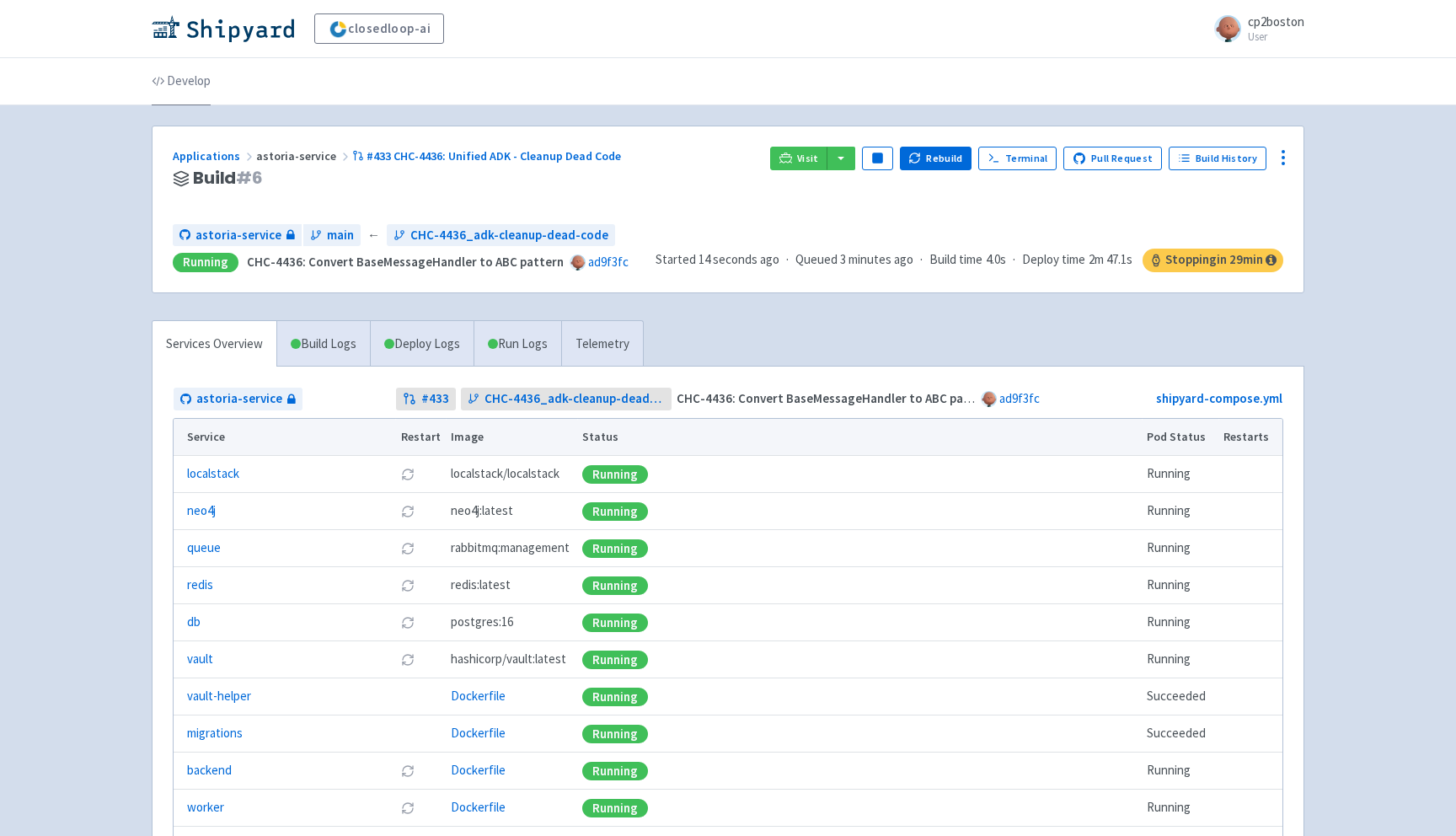
click at [182, 81] on link "Develop" at bounding box center [181, 82] width 59 height 47
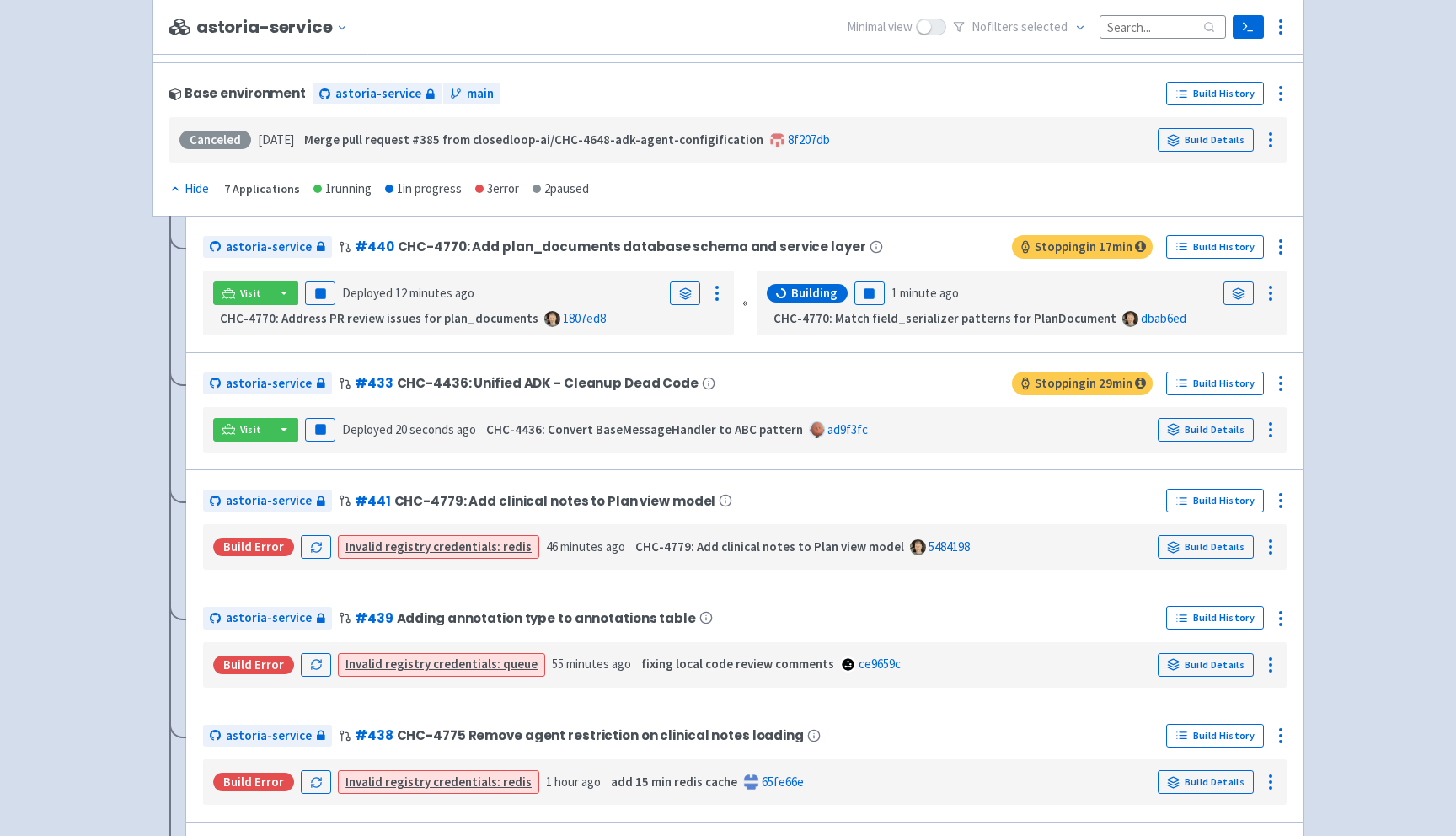
scroll to position [2444, 0]
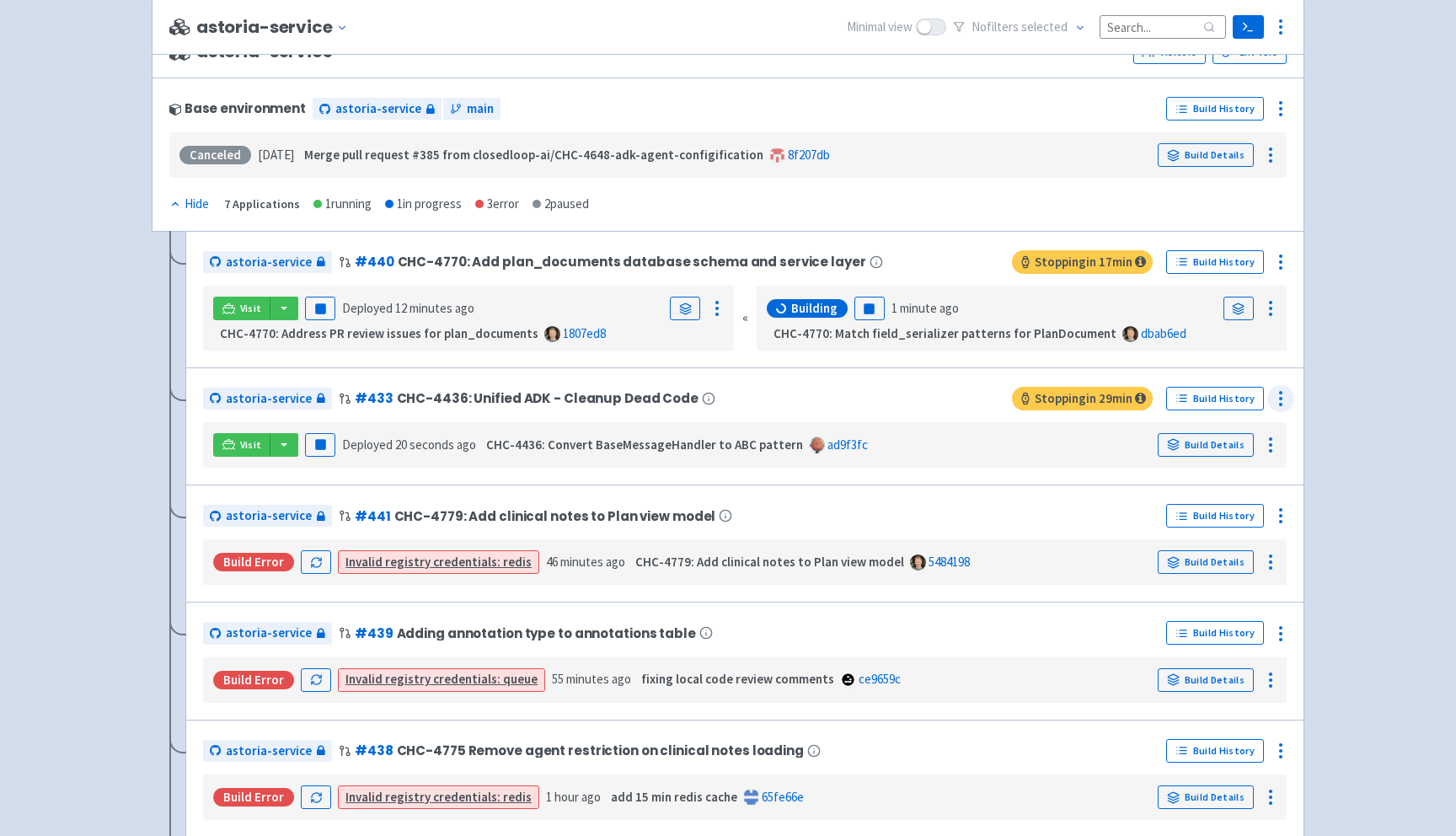
click at [1282, 406] on icon at bounding box center [1280, 398] width 20 height 20
click at [1183, 472] on span "Env Vars" at bounding box center [1183, 467] width 45 height 24
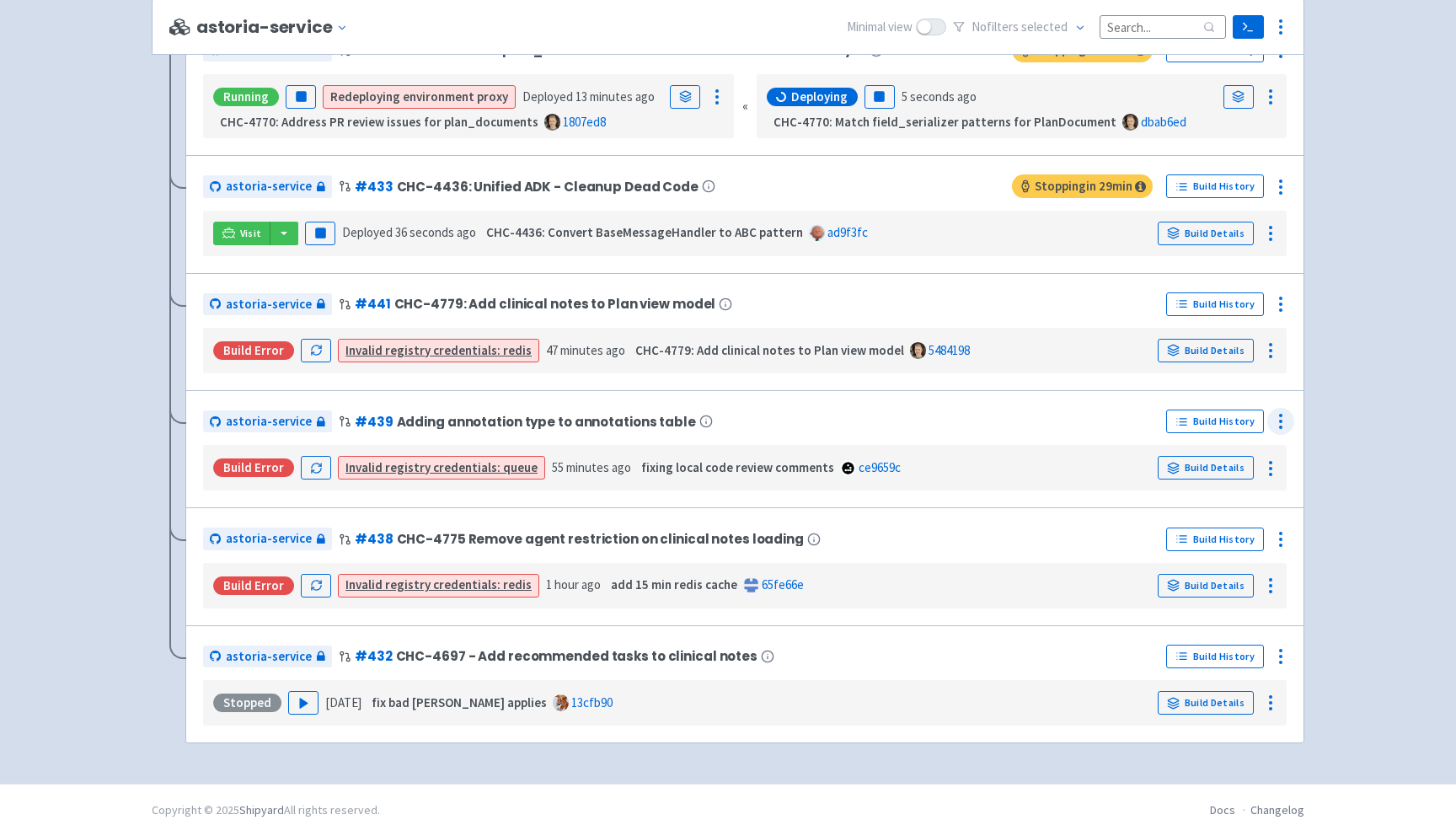
scroll to position [2647, 0]
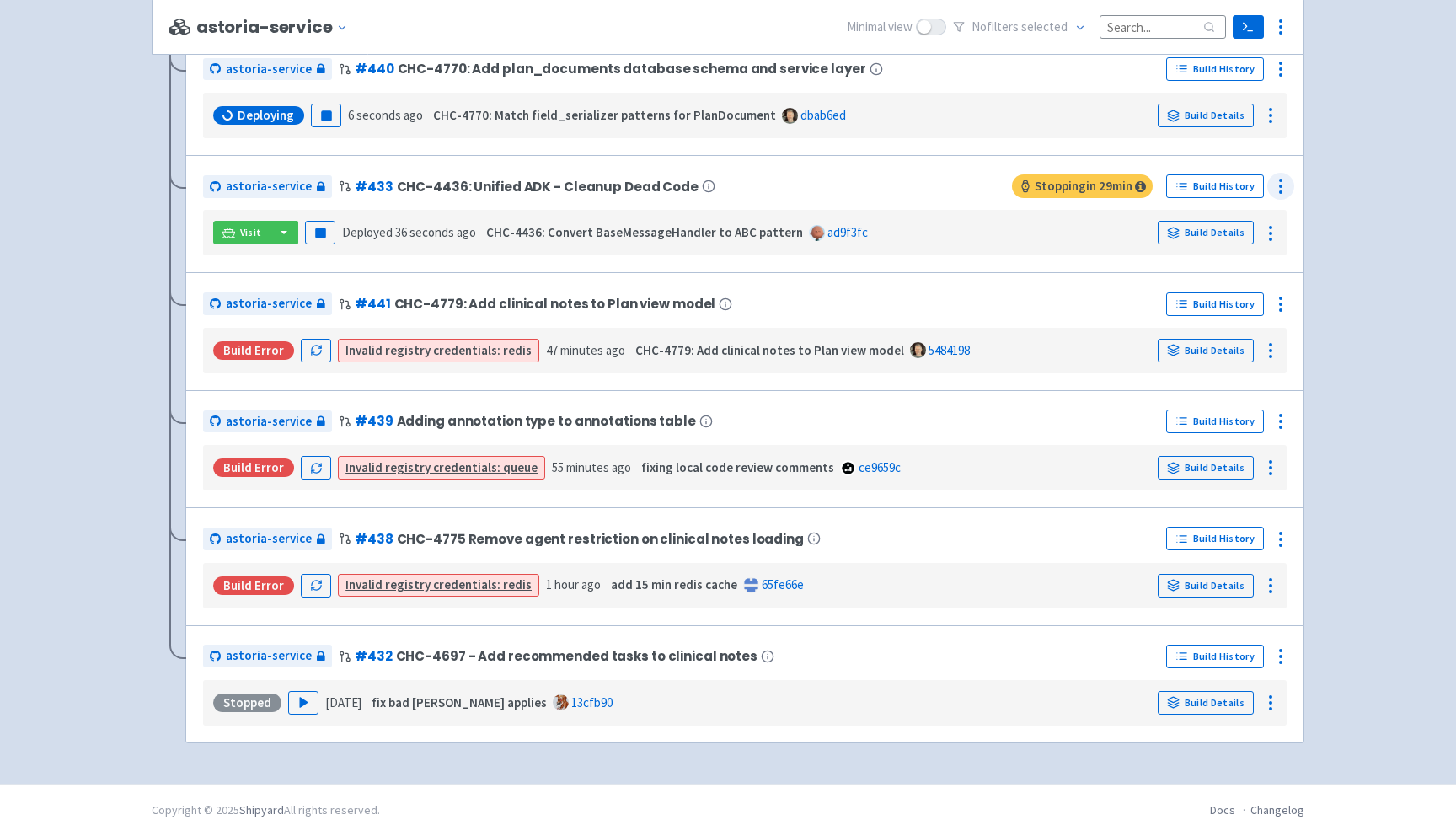
click at [1282, 186] on icon at bounding box center [1280, 186] width 20 height 20
click at [1176, 283] on span "Visitors" at bounding box center [1180, 284] width 39 height 24
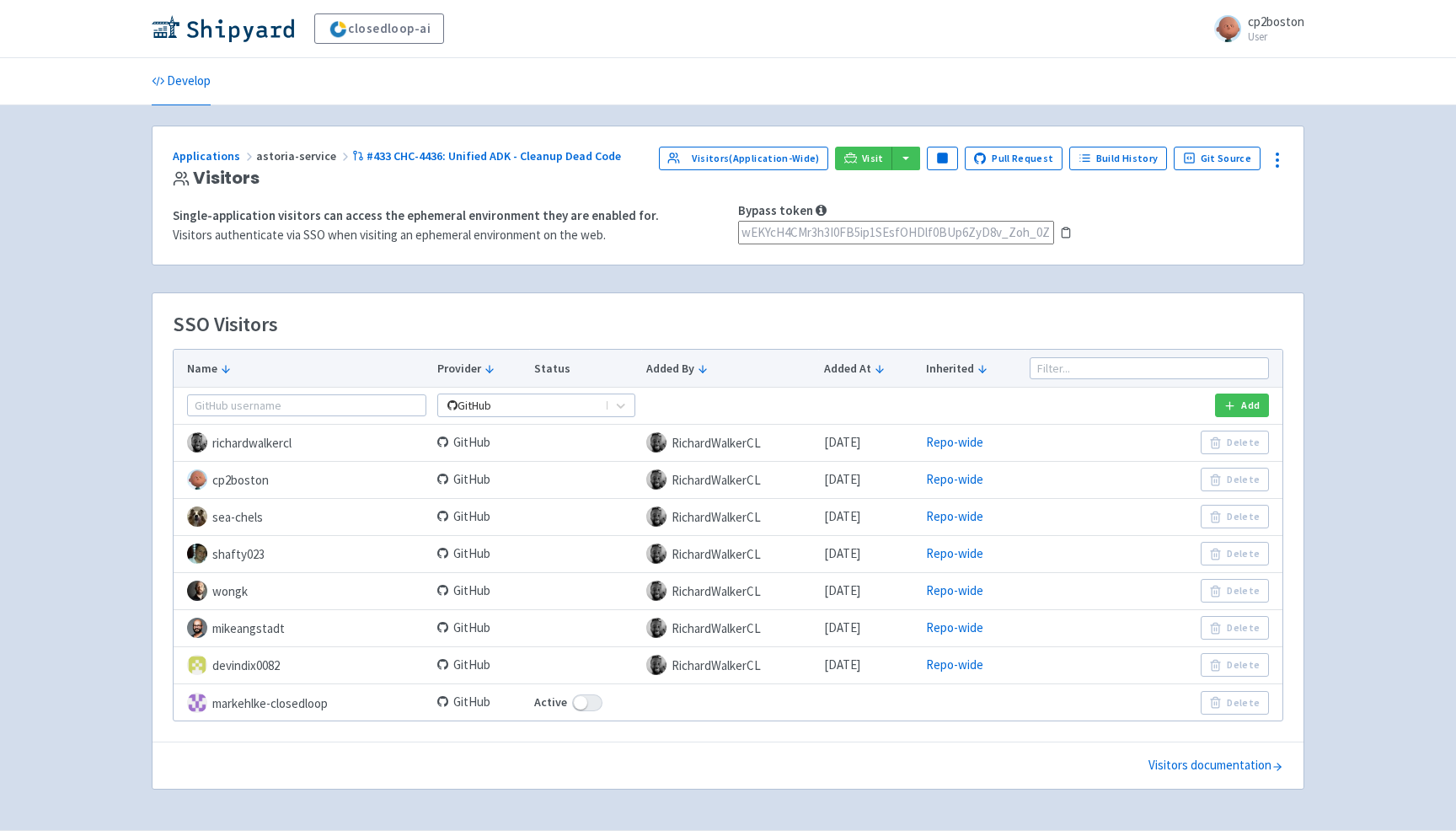
click at [1066, 233] on icon at bounding box center [1065, 232] width 11 height 11
click at [453, 153] on link "#433 CHC-4436: Unified ADK - Cleanup Dead Code" at bounding box center [487, 155] width 271 height 15
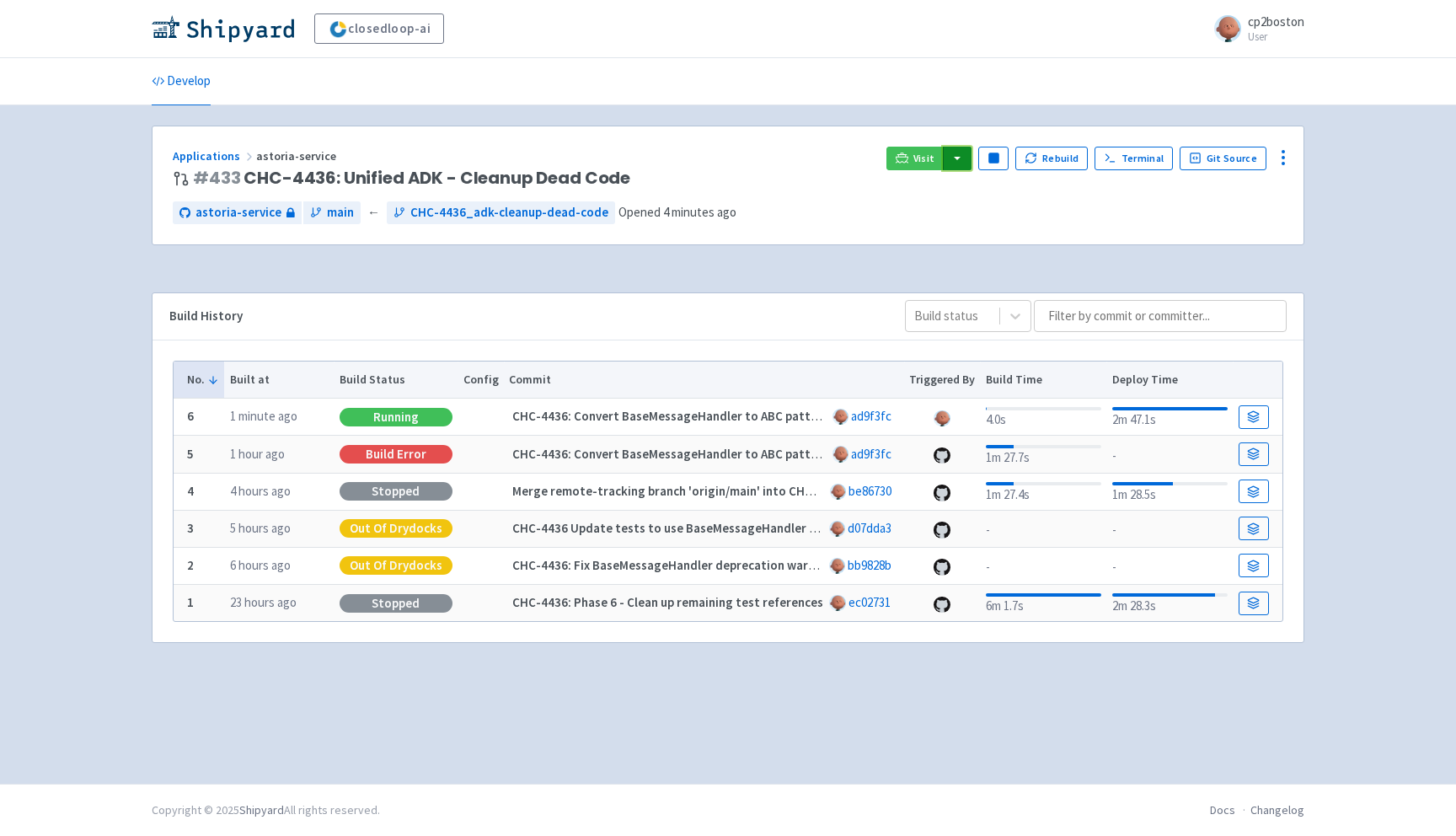
click at [962, 158] on button "button" at bounding box center [958, 158] width 29 height 24
click at [793, 157] on div "Applications astoria-service" at bounding box center [523, 156] width 700 height 19
click at [1278, 158] on icon at bounding box center [1283, 157] width 20 height 20
click at [787, 176] on h3 "# 433 CHC-4436: Unified ADK - Cleanup Dead Code" at bounding box center [523, 178] width 700 height 19
click at [451, 214] on span "CHC-4436_adk-cleanup-dead-code" at bounding box center [510, 212] width 198 height 19
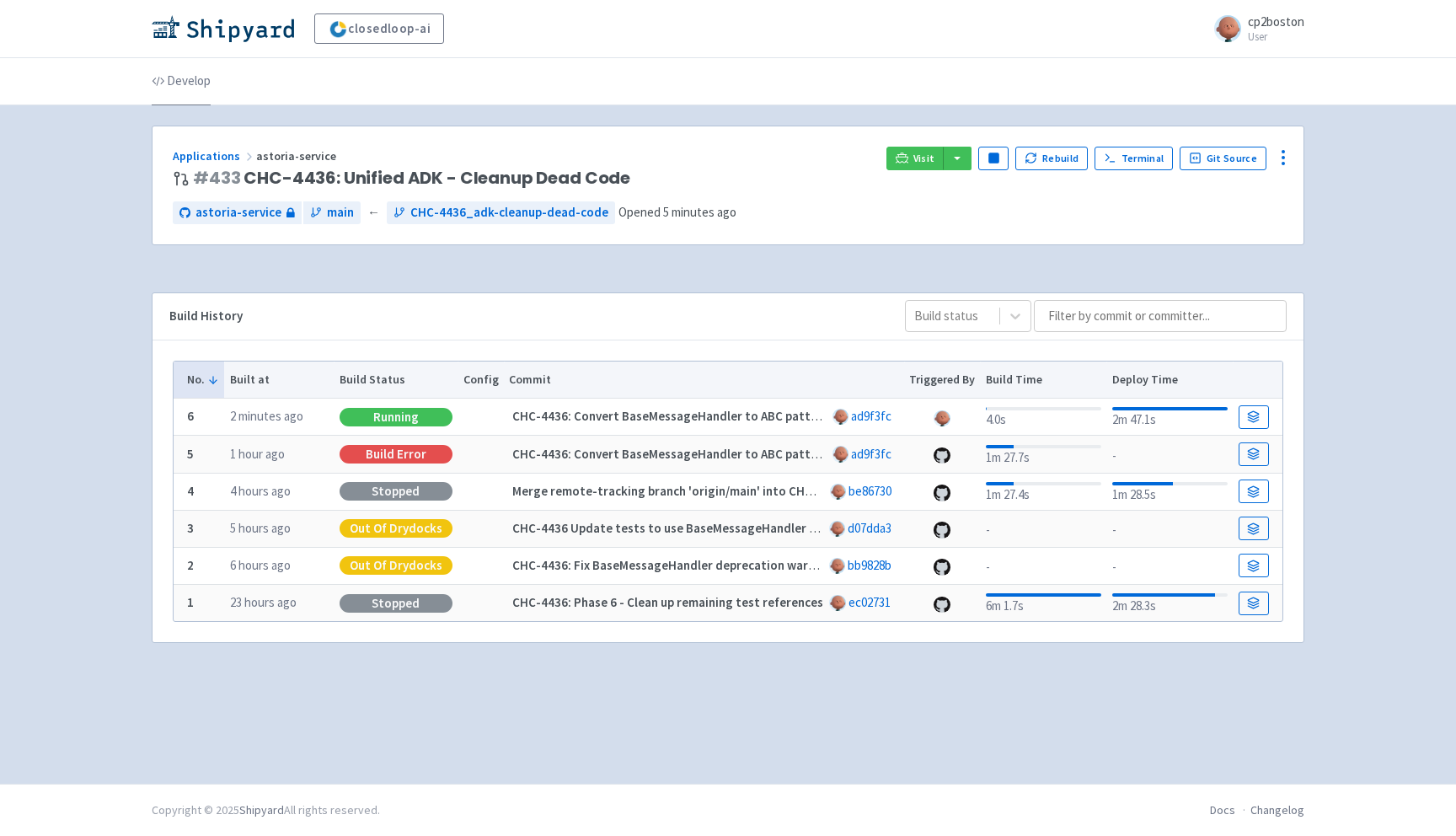
click at [188, 91] on link "Develop" at bounding box center [181, 82] width 59 height 47
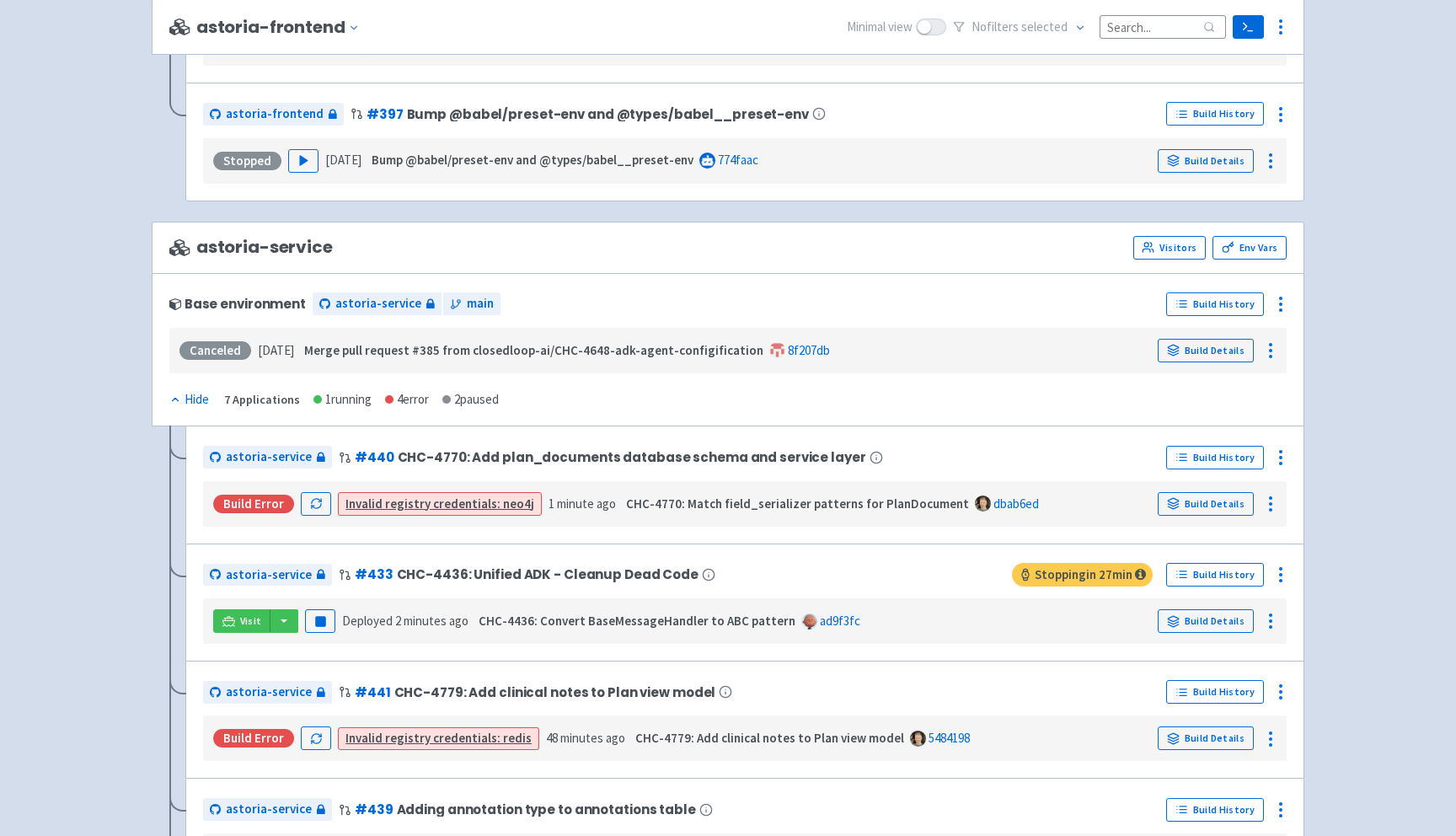
scroll to position [2256, 0]
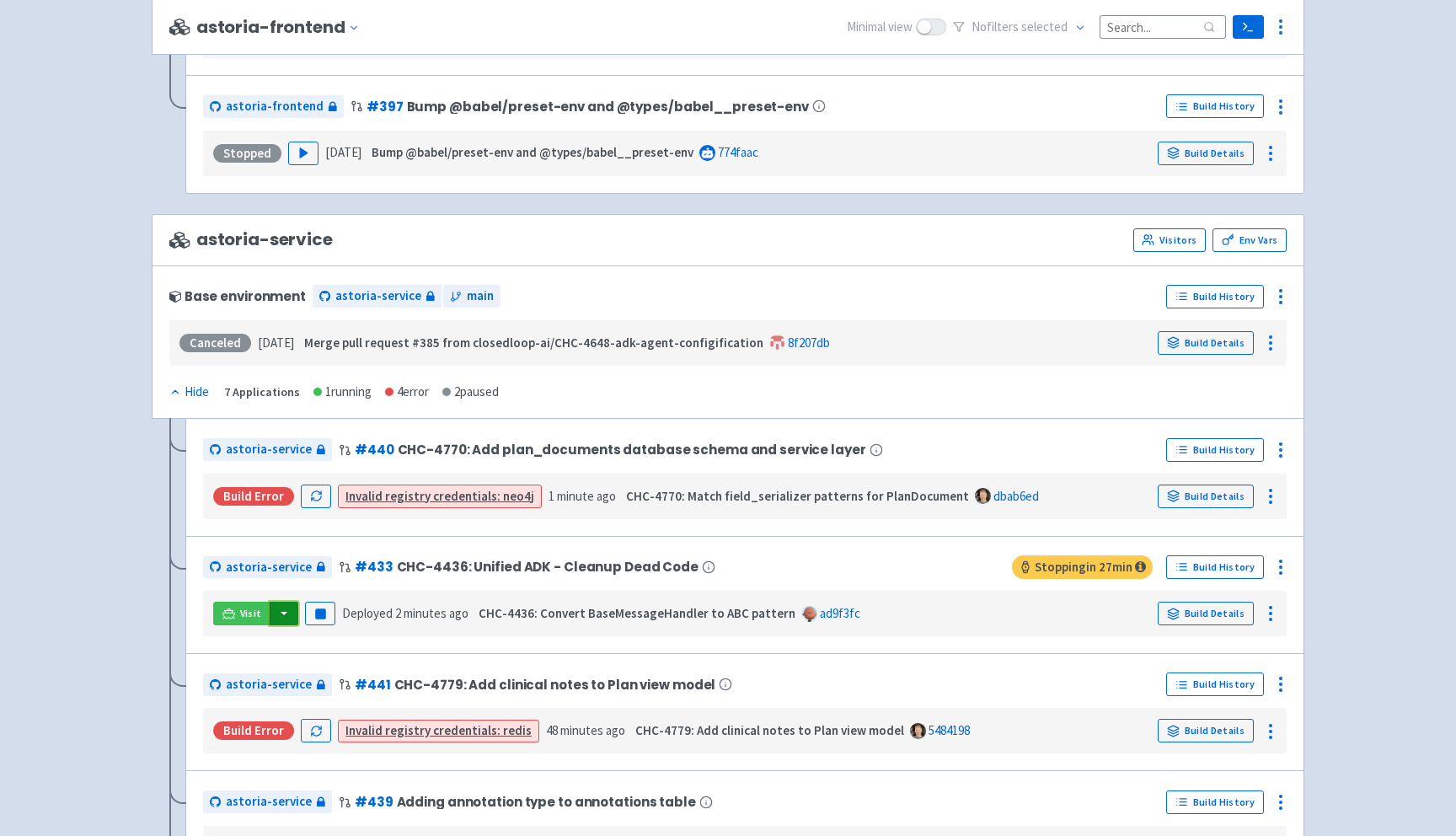
click at [281, 620] on button "button" at bounding box center [283, 613] width 29 height 24
click at [369, 682] on link "astoria-service (webapp)" at bounding box center [355, 674] width 174 height 26
